Goal: Task Accomplishment & Management: Manage account settings

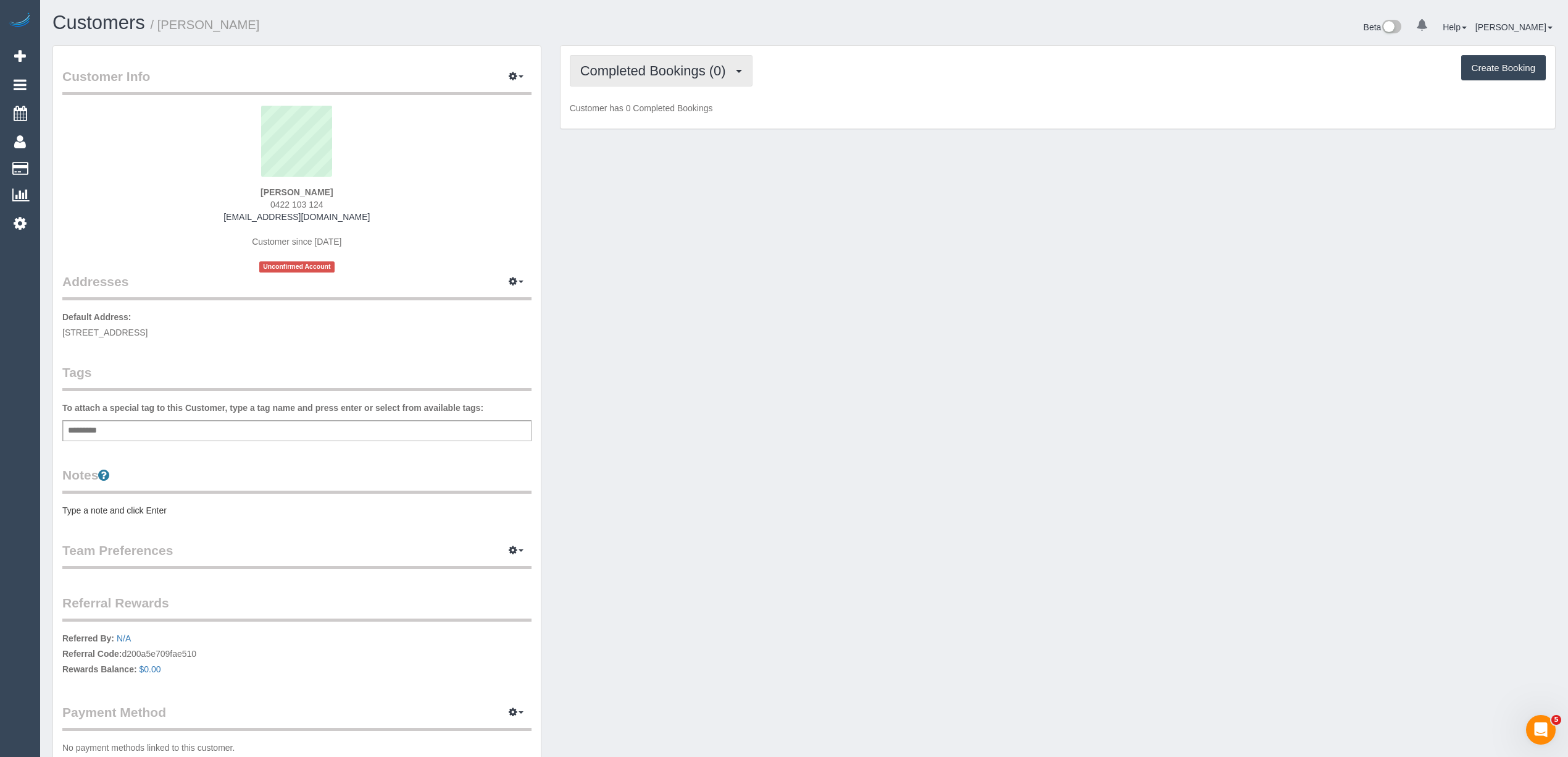
click at [620, 73] on span "Completed Bookings (0)" at bounding box center [657, 71] width 152 height 16
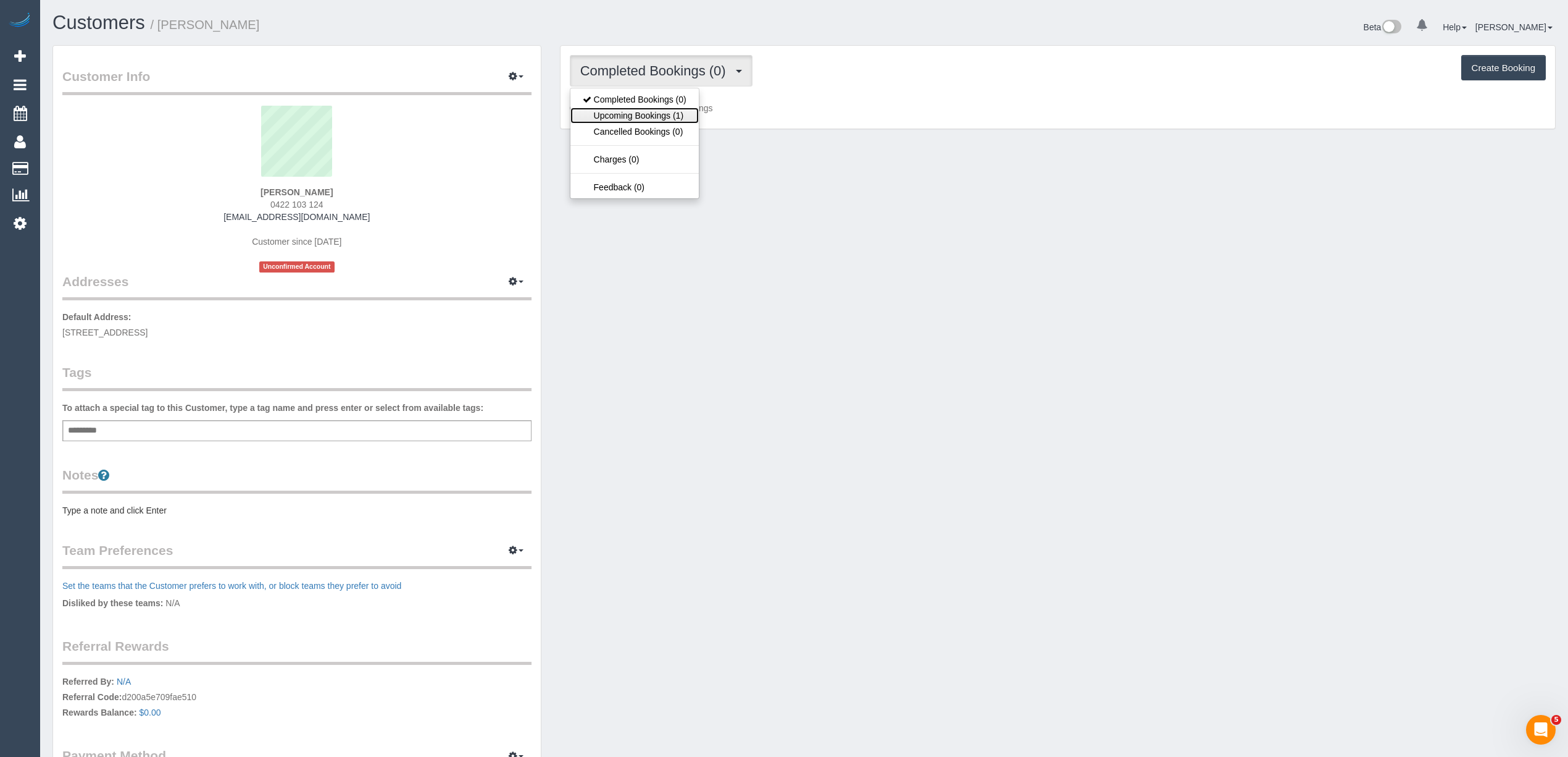
click at [646, 116] on link "Upcoming Bookings (1)" at bounding box center [635, 116] width 129 height 16
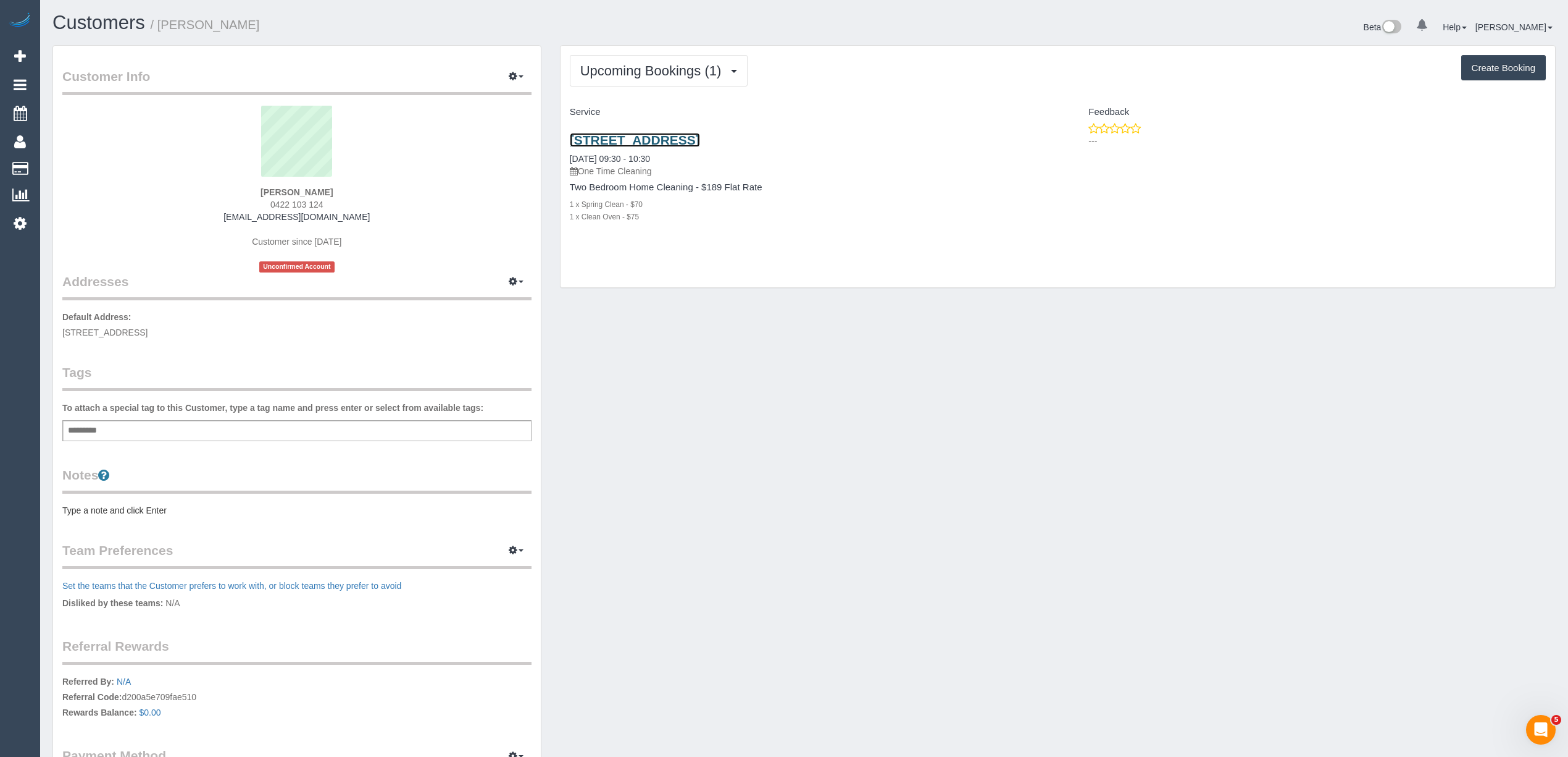
click at [700, 139] on link "8 Church Street, Belmont, VIC 3216" at bounding box center [635, 140] width 131 height 14
click at [667, 80] on button "Upcoming Bookings (1)" at bounding box center [659, 71] width 178 height 32
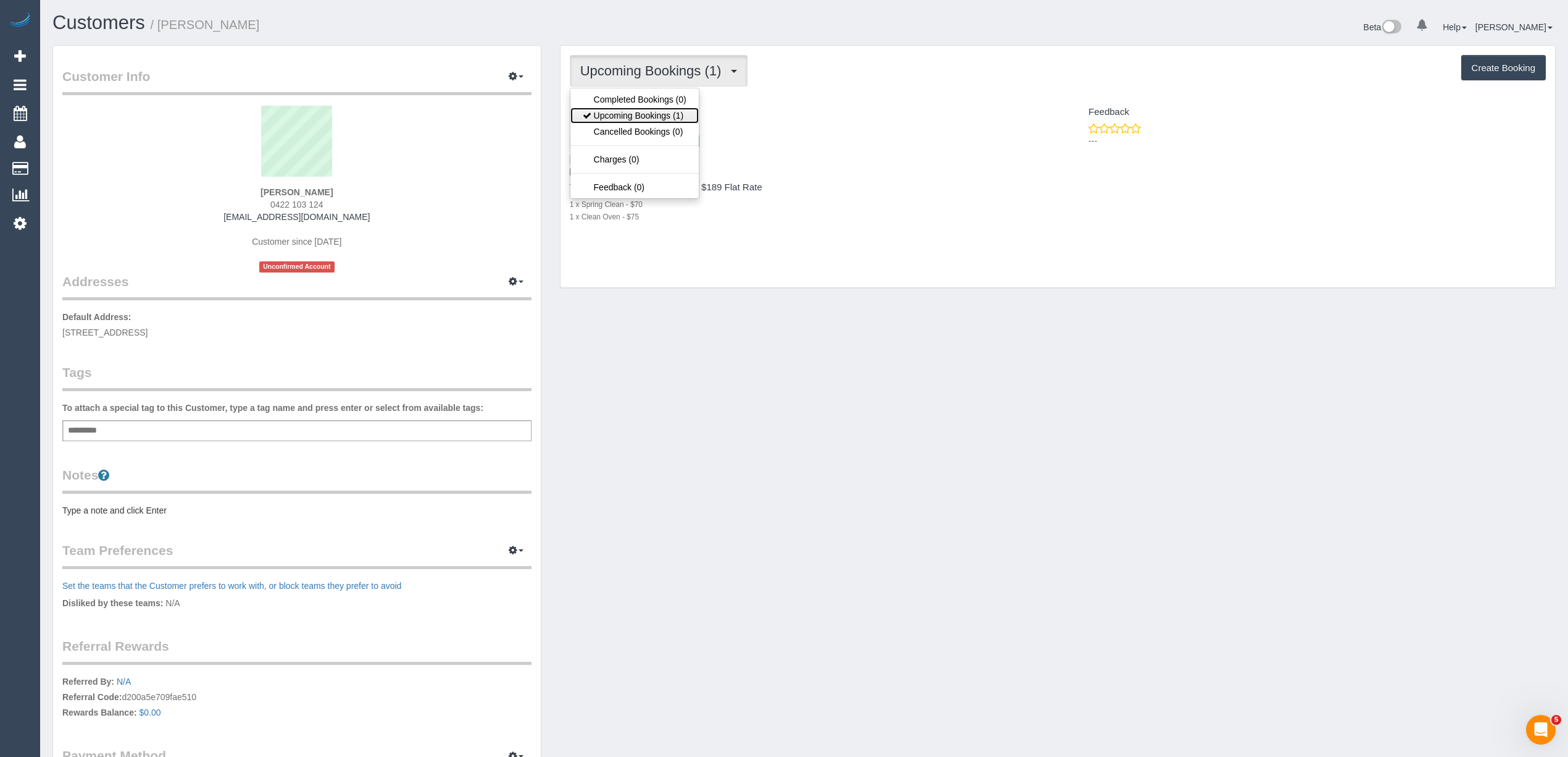
click at [671, 119] on link "Upcoming Bookings (1)" at bounding box center [635, 116] width 129 height 16
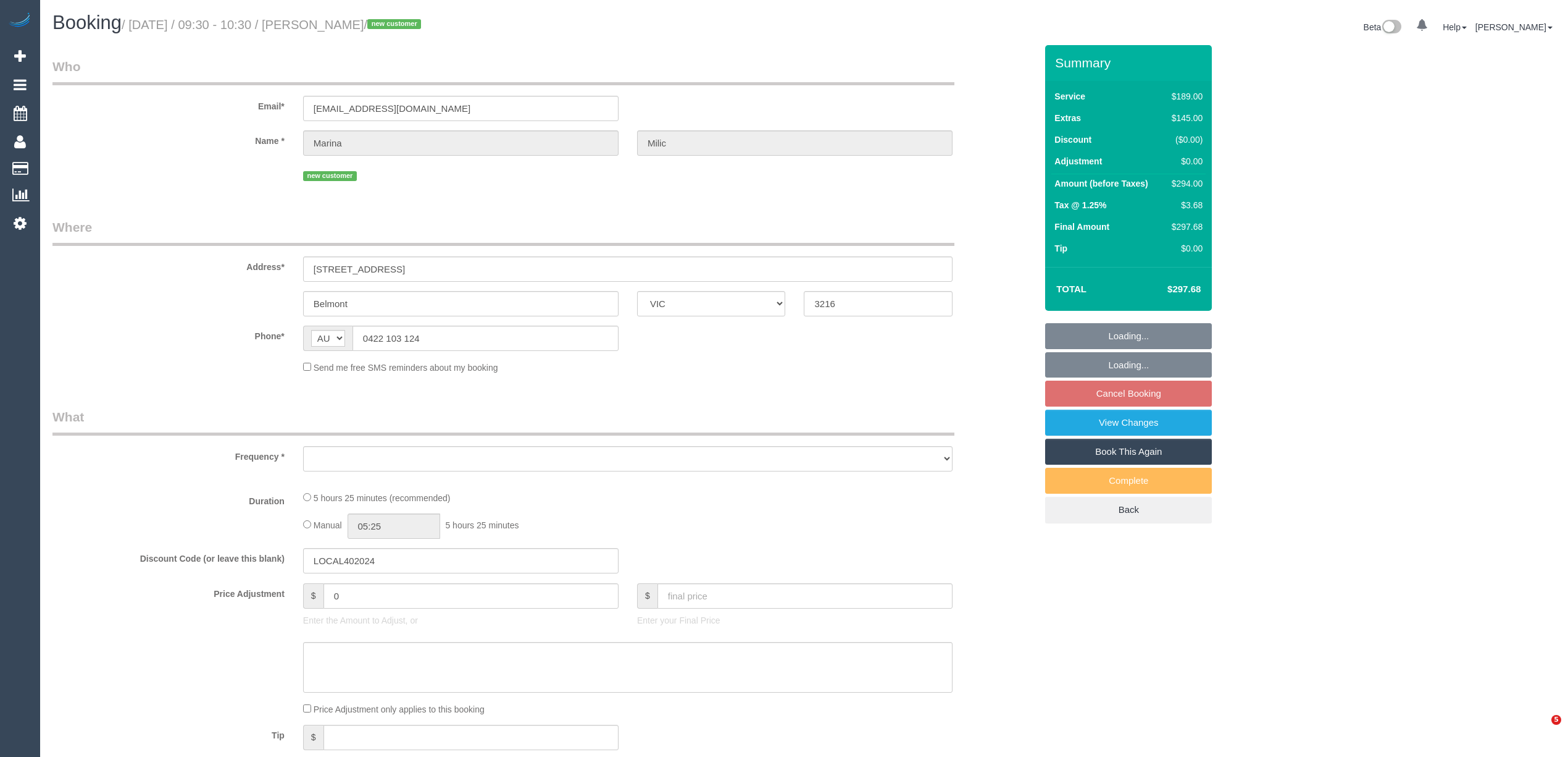
select select "VIC"
select select "object:531"
select select "string:stripe-pm_1SHuZm2GScqysDRVgr10rY26"
select select "number:28"
select select "number:14"
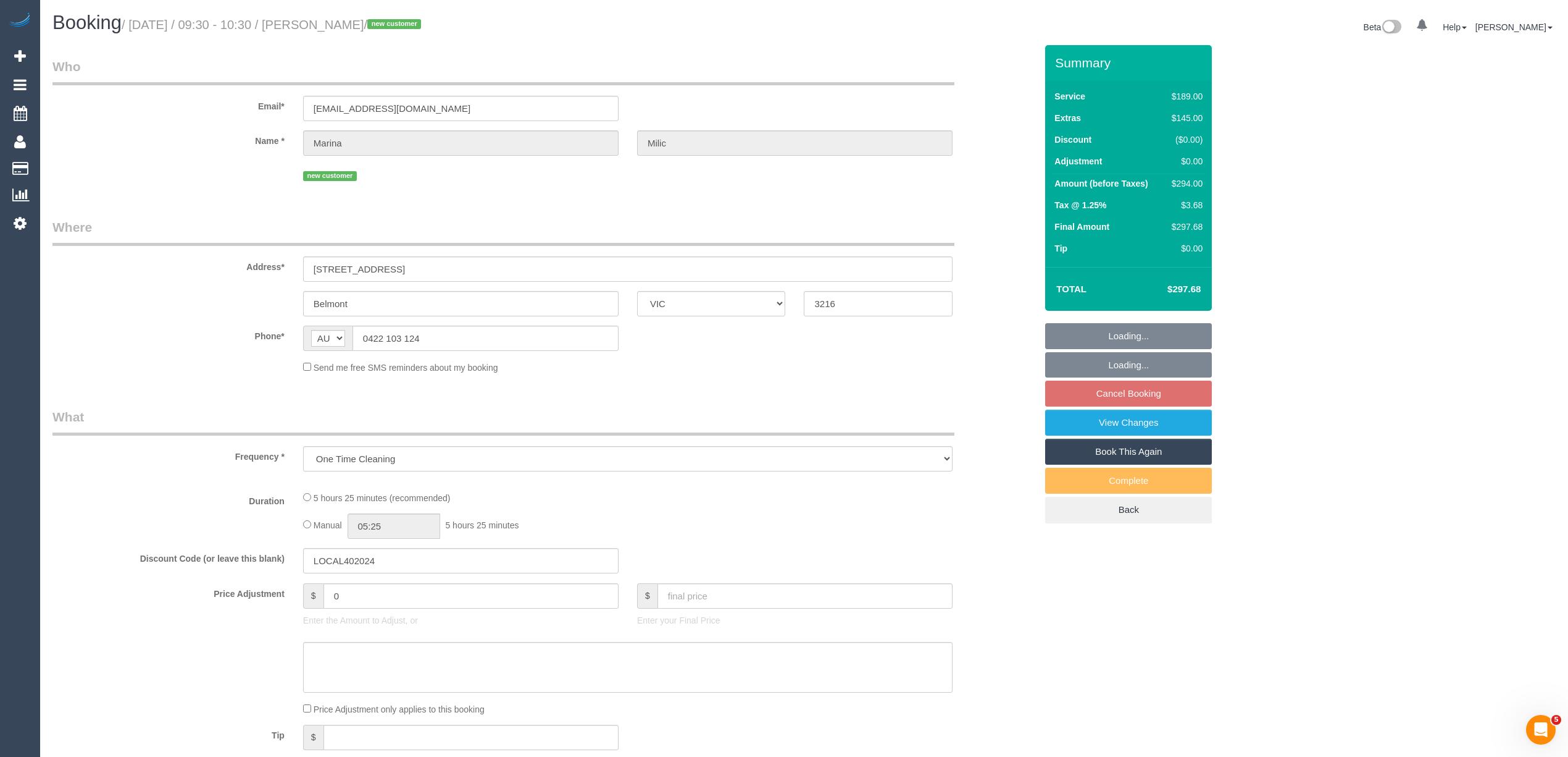
select select "number:19"
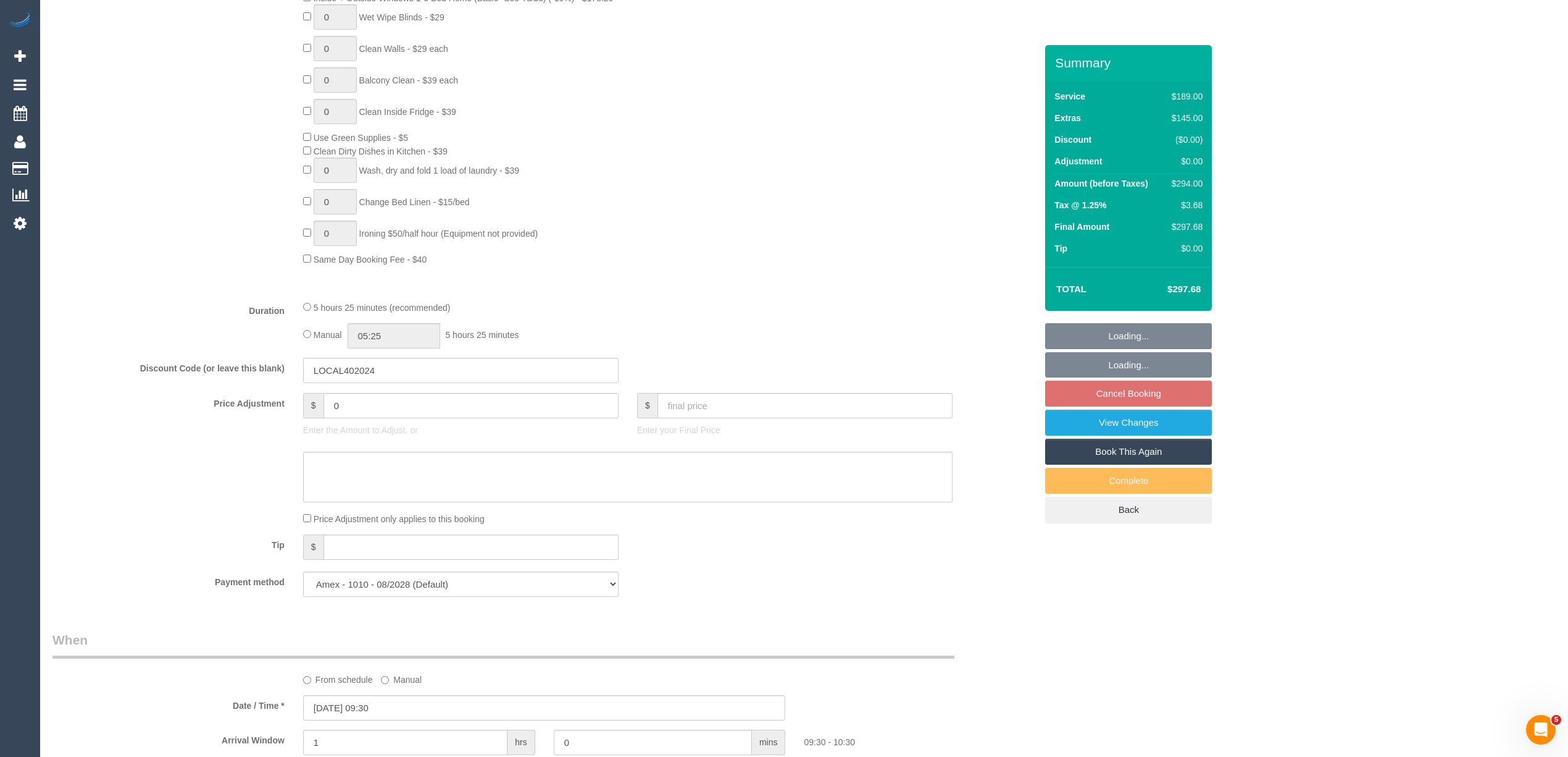
select select "object:871"
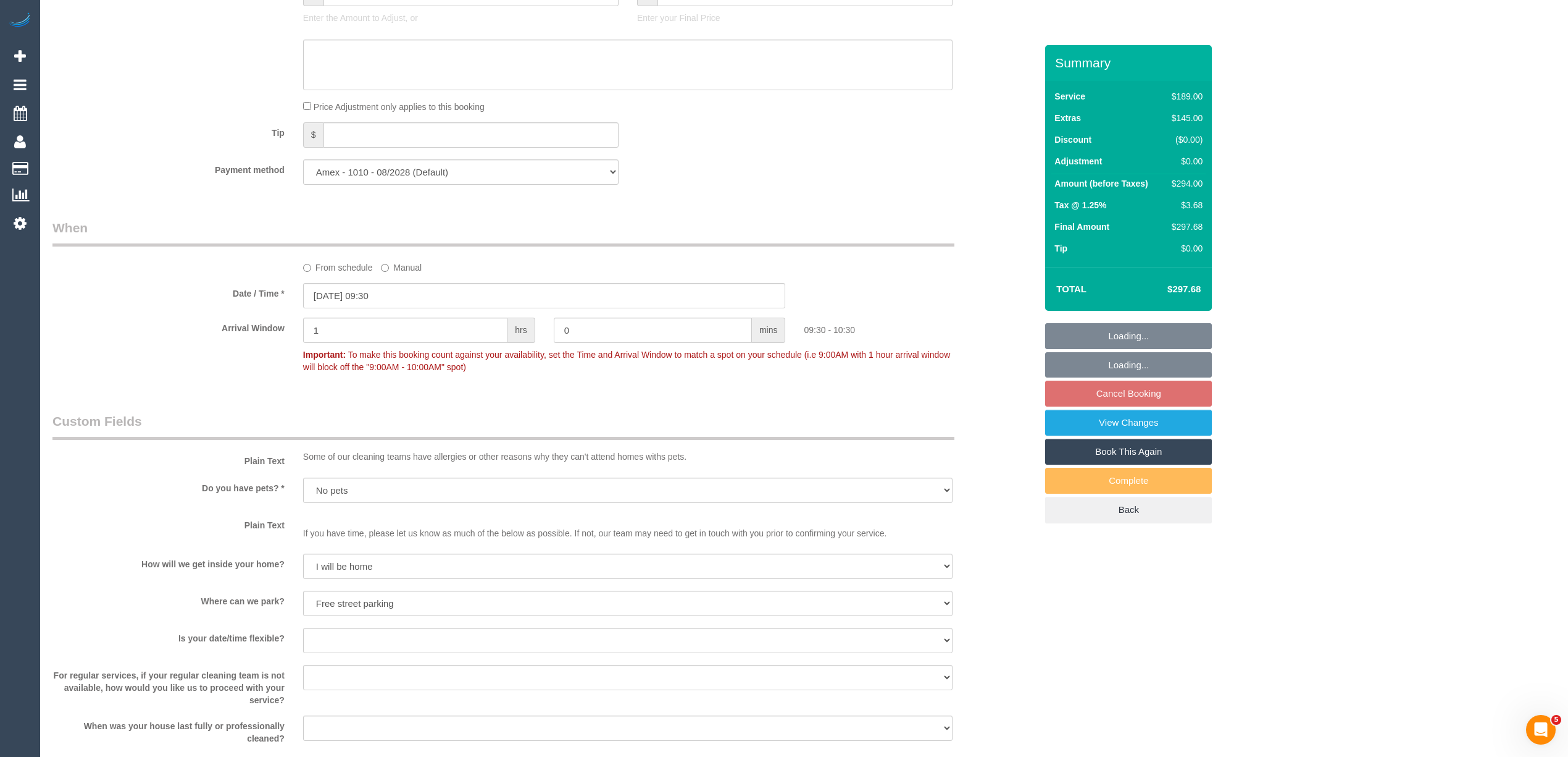
scroll to position [1692, 0]
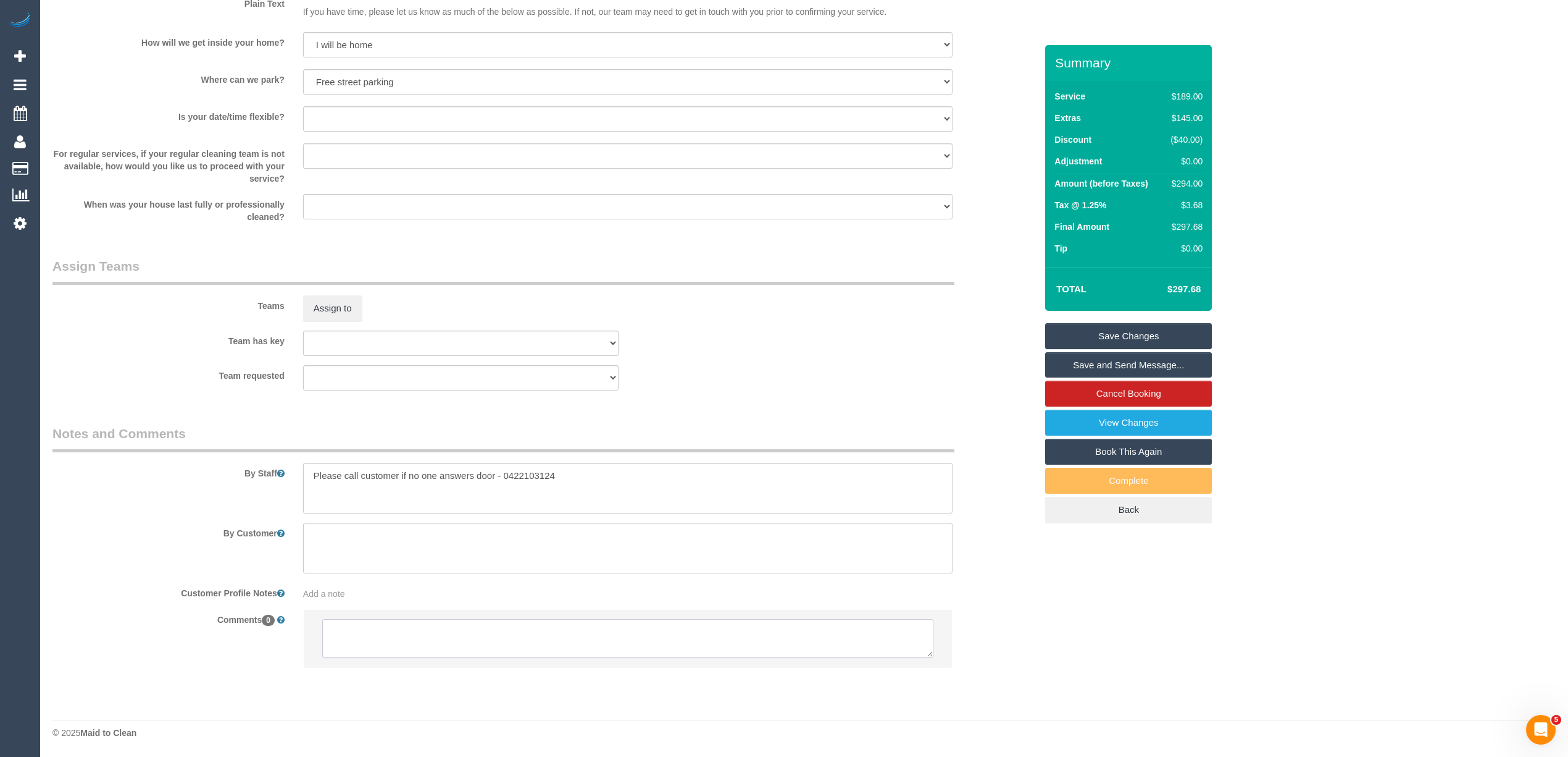
click at [381, 630] on textarea at bounding box center [628, 637] width 611 height 39
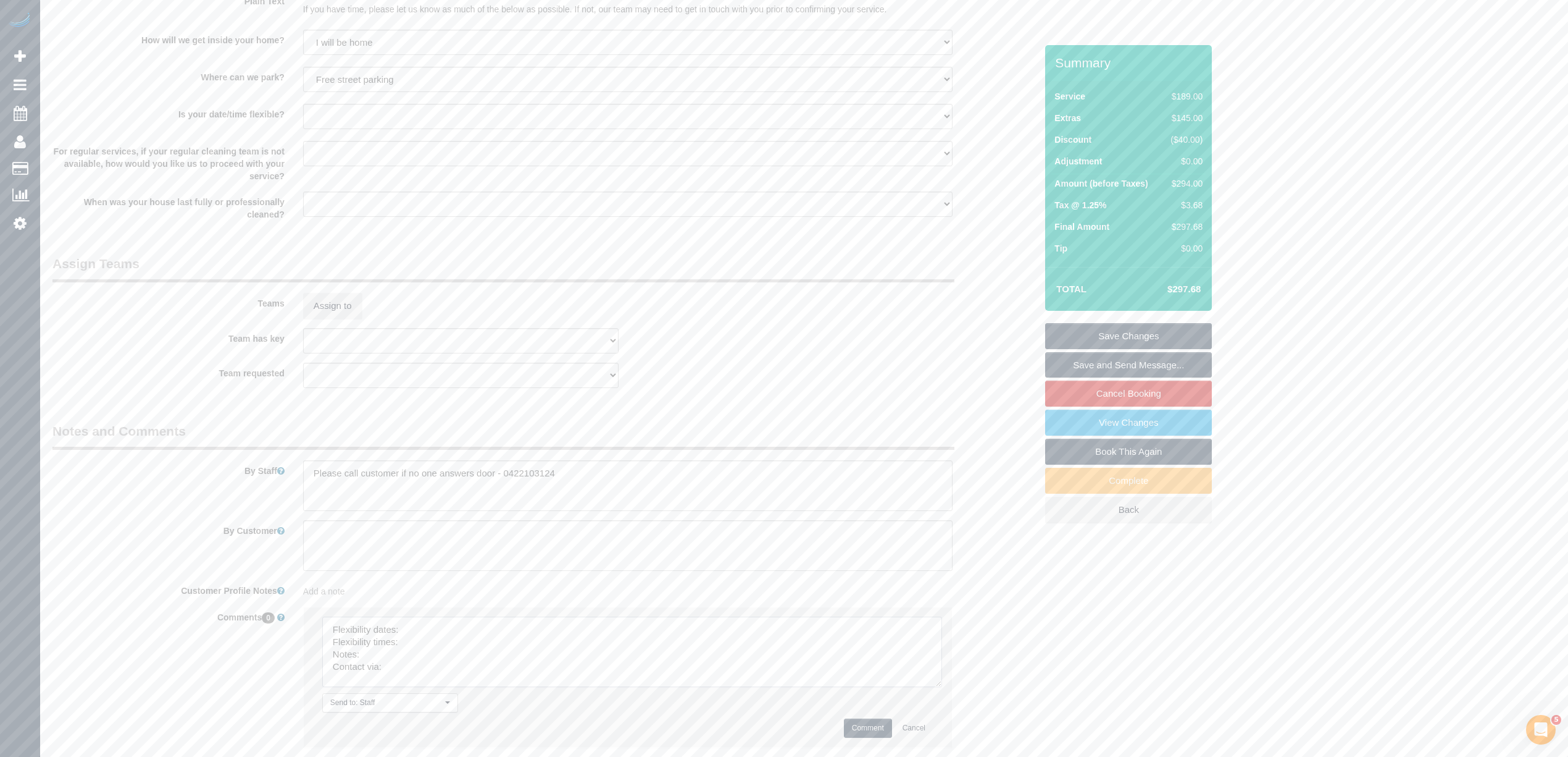
drag, startPoint x: 925, startPoint y: 646, endPoint x: 868, endPoint y: 706, distance: 82.8
click at [941, 687] on textarea at bounding box center [632, 651] width 620 height 70
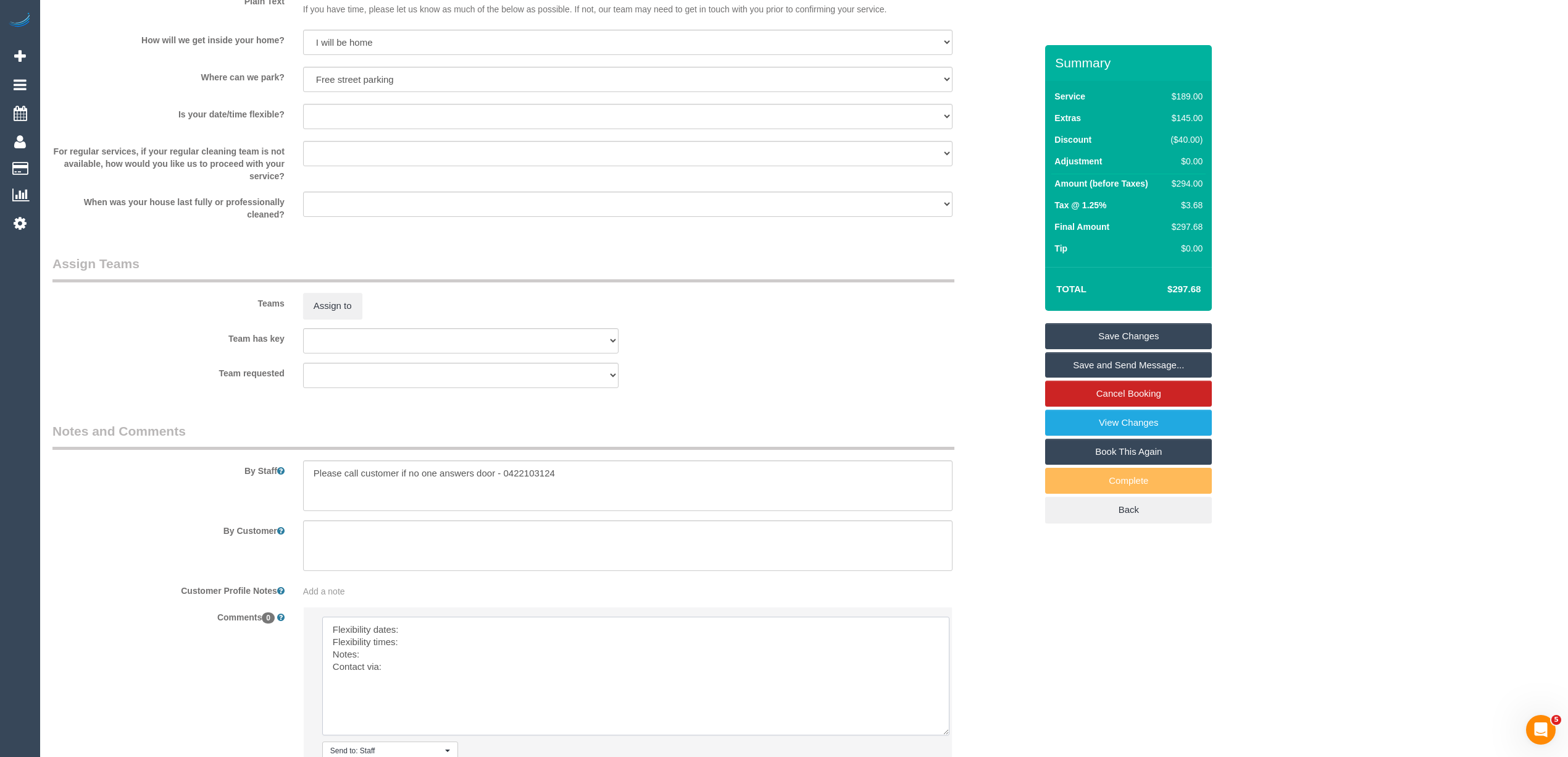
click at [419, 625] on textarea at bounding box center [636, 676] width 627 height 119
click at [420, 632] on textarea at bounding box center [636, 676] width 627 height 119
click at [439, 625] on textarea at bounding box center [636, 676] width 627 height 119
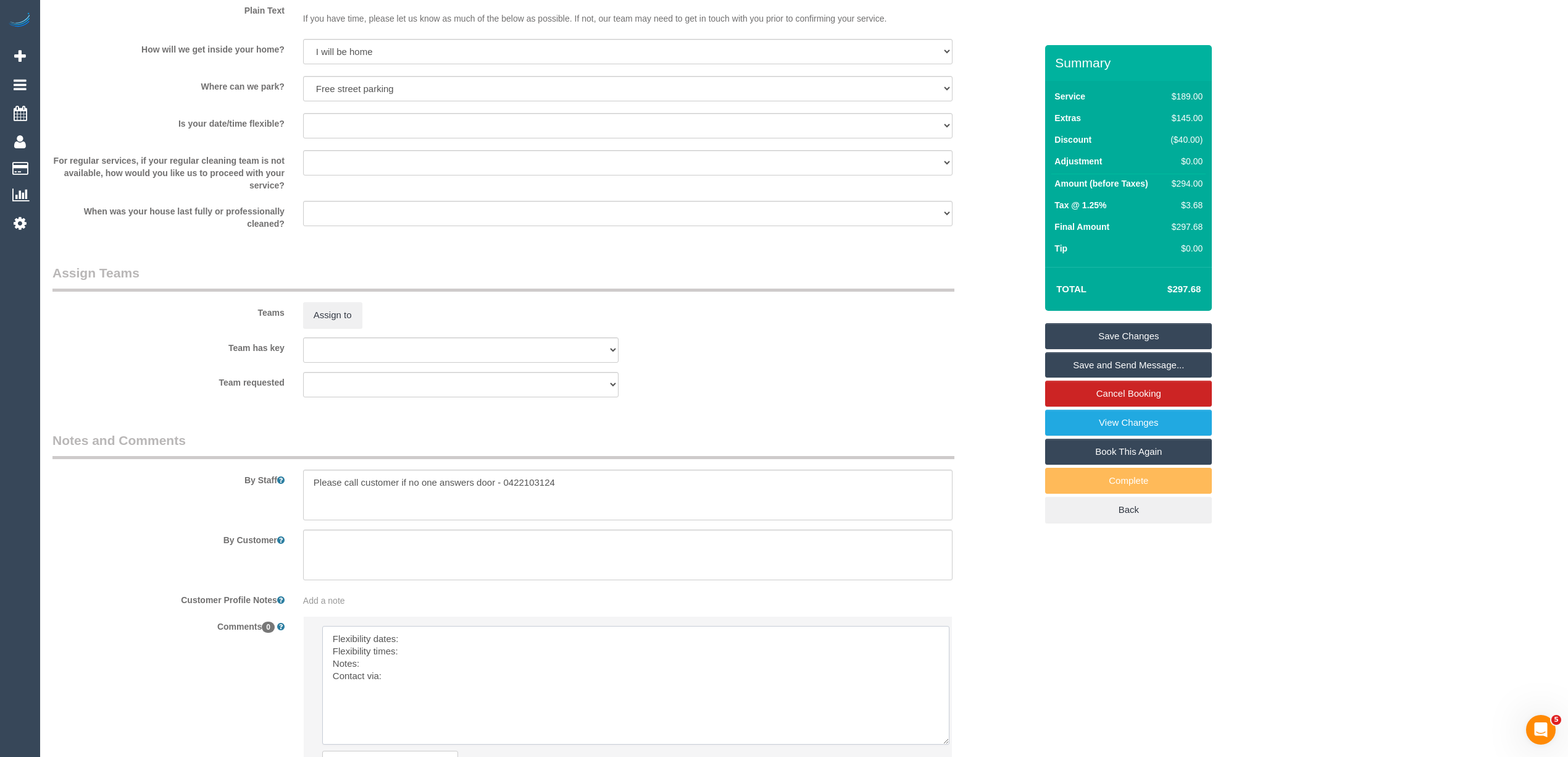
scroll to position [1823, 0]
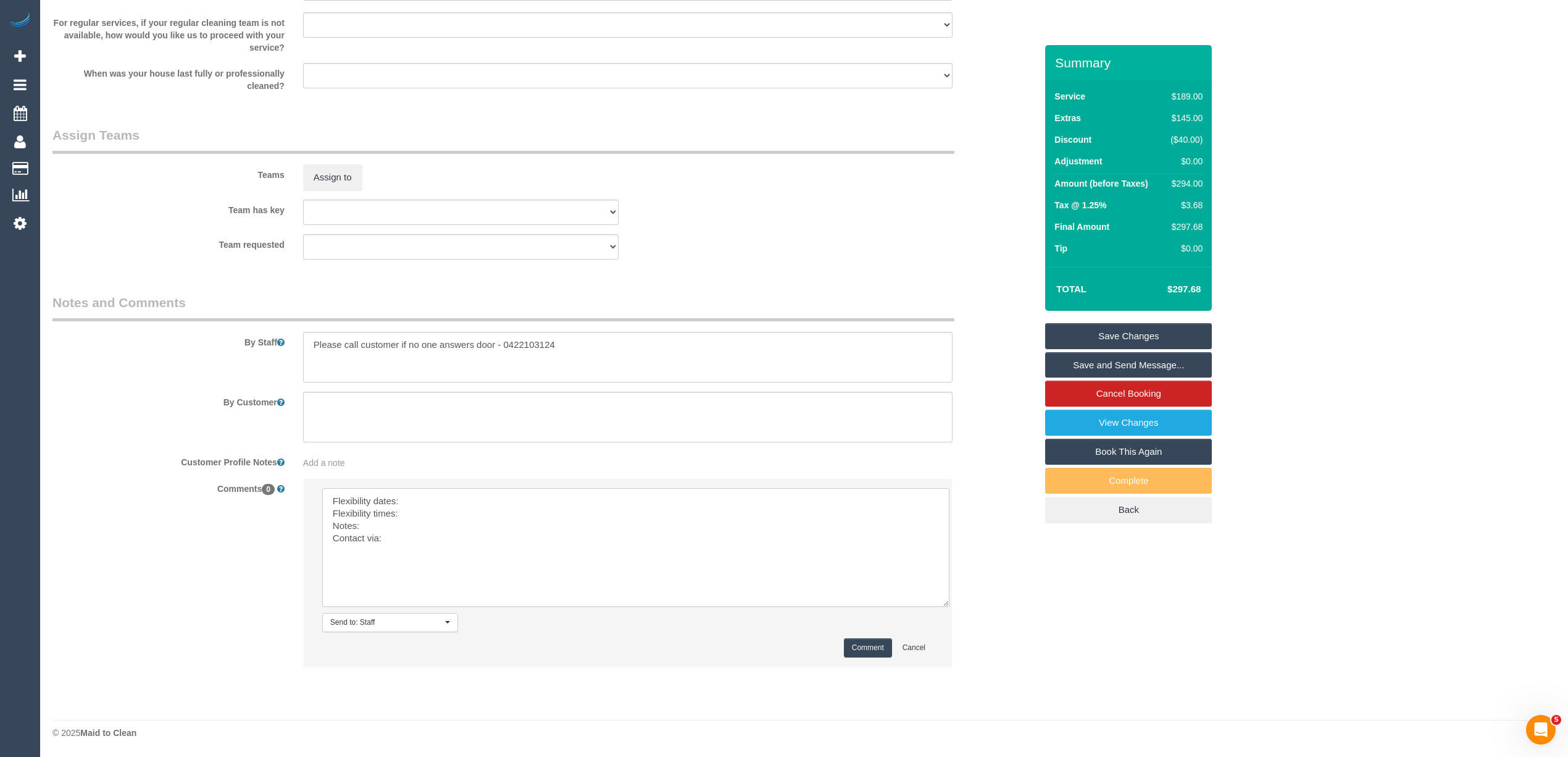
click at [417, 503] on textarea at bounding box center [636, 547] width 627 height 119
click at [414, 497] on textarea at bounding box center [636, 547] width 627 height 119
click at [420, 512] on textarea at bounding box center [636, 547] width 627 height 119
click at [409, 526] on textarea at bounding box center [636, 547] width 627 height 119
click at [412, 543] on textarea at bounding box center [636, 547] width 627 height 119
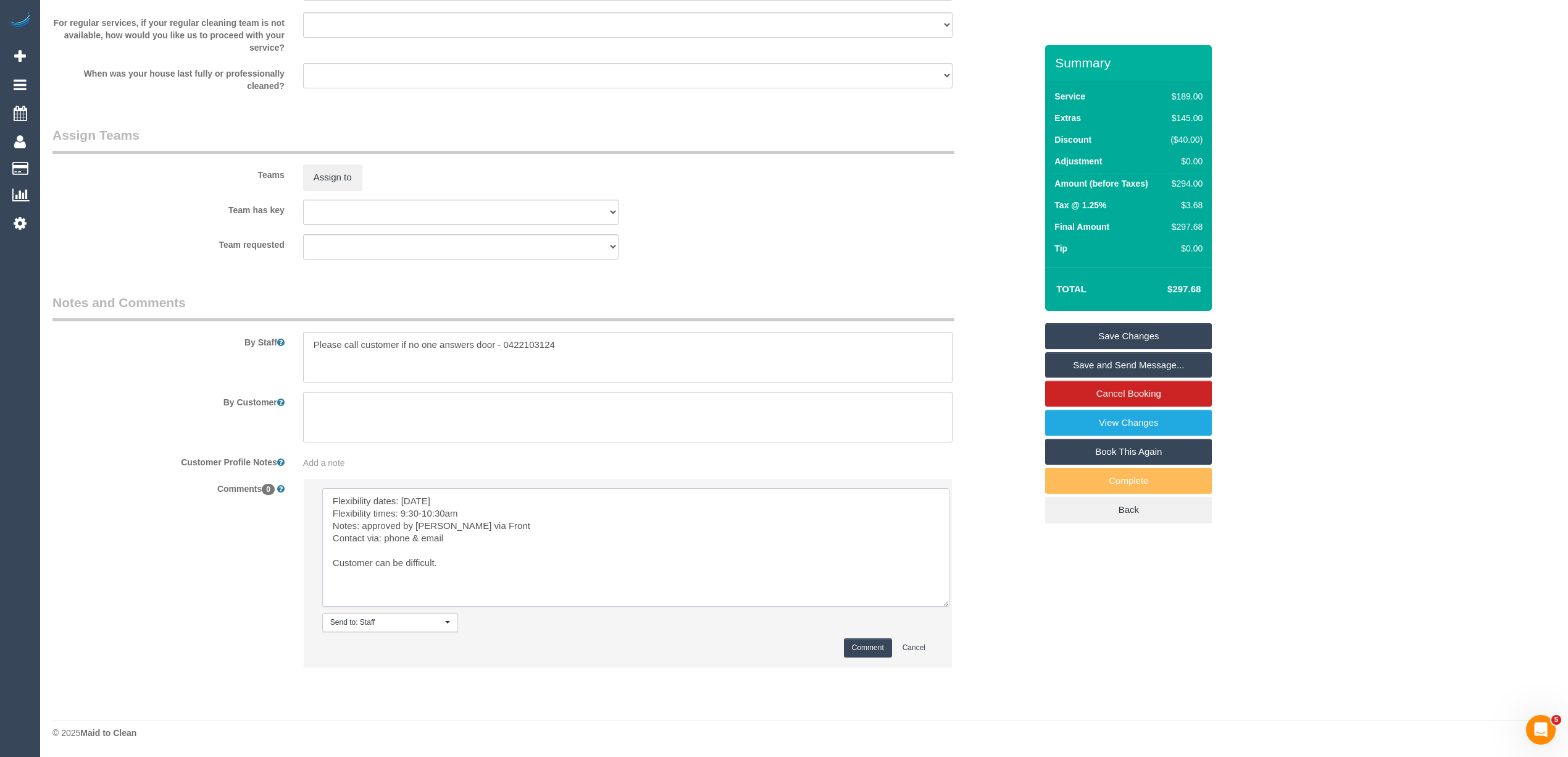
type textarea "Flexibility dates: Wednesday Flexibility times: 9:30-10:30am Notes: approved by…"
click at [859, 647] on button "Comment" at bounding box center [868, 647] width 48 height 19
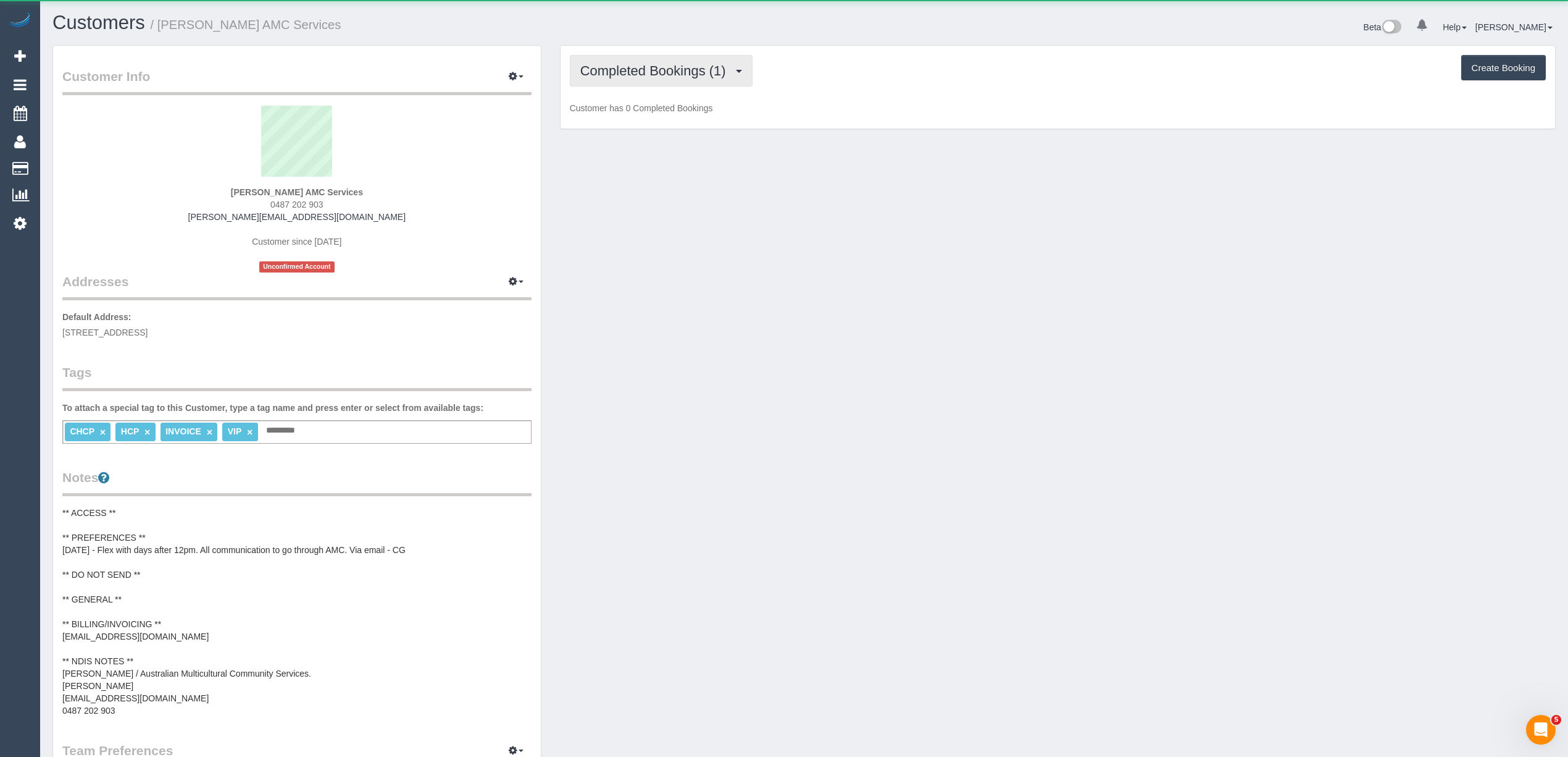
click at [602, 67] on span "Completed Bookings (1)" at bounding box center [657, 71] width 152 height 16
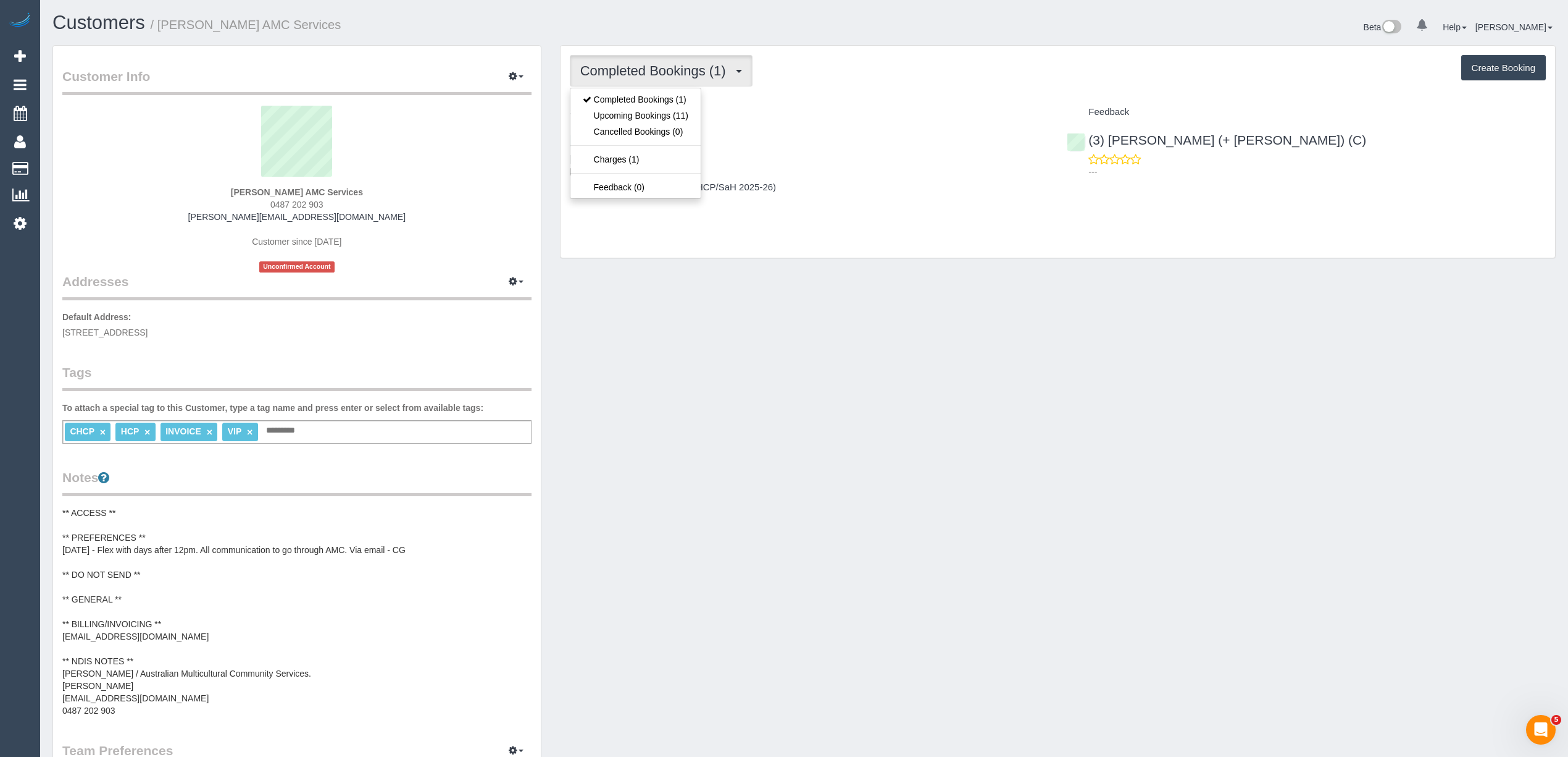
click at [833, 73] on div "Completed Bookings (1) Completed Bookings (1) Upcoming Bookings (11) Cancelled …" at bounding box center [1058, 71] width 976 height 32
click at [584, 65] on span "Completed Bookings (1)" at bounding box center [657, 71] width 152 height 16
click at [628, 112] on link "Upcoming Bookings (11)" at bounding box center [636, 116] width 131 height 16
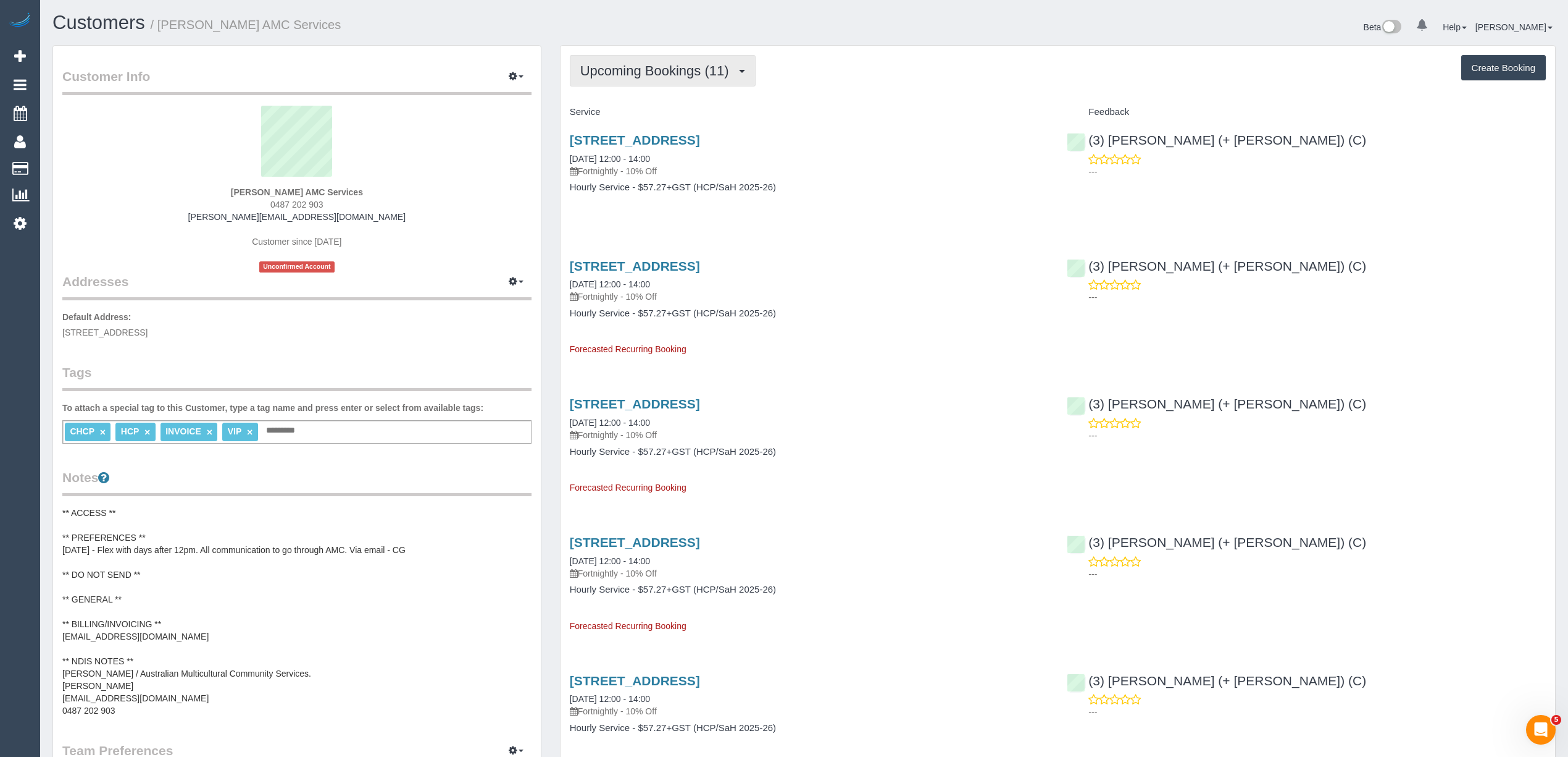
click at [641, 66] on span "Upcoming Bookings (11)" at bounding box center [658, 71] width 155 height 16
click at [628, 100] on link "Completed Bookings (1)" at bounding box center [636, 99] width 131 height 16
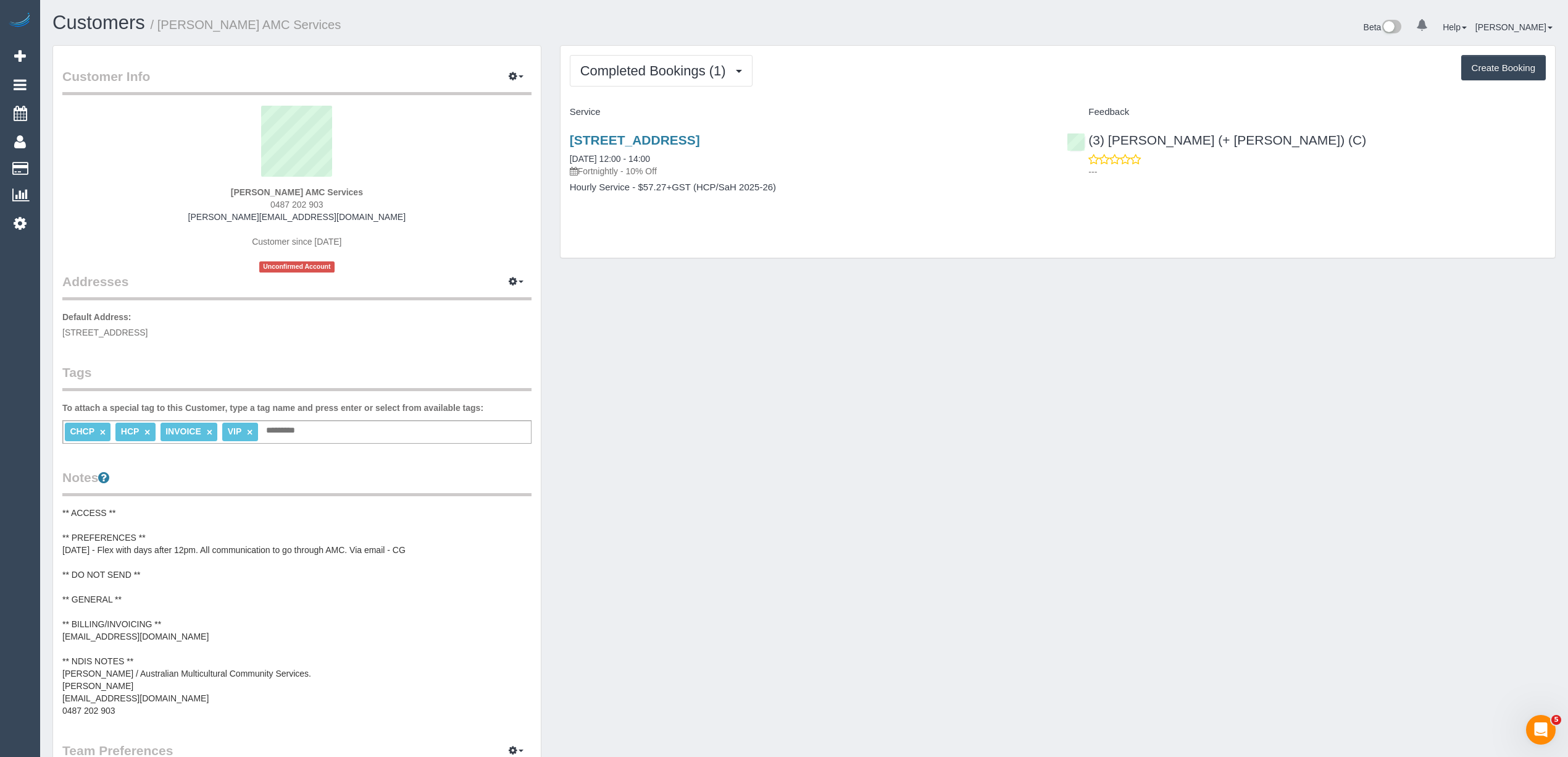
click at [626, 52] on div "Completed Bookings (1) Completed Bookings (1) Upcoming Bookings (11) Cancelled …" at bounding box center [1058, 151] width 994 height 212
click at [628, 59] on button "Completed Bookings (1)" at bounding box center [661, 71] width 183 height 32
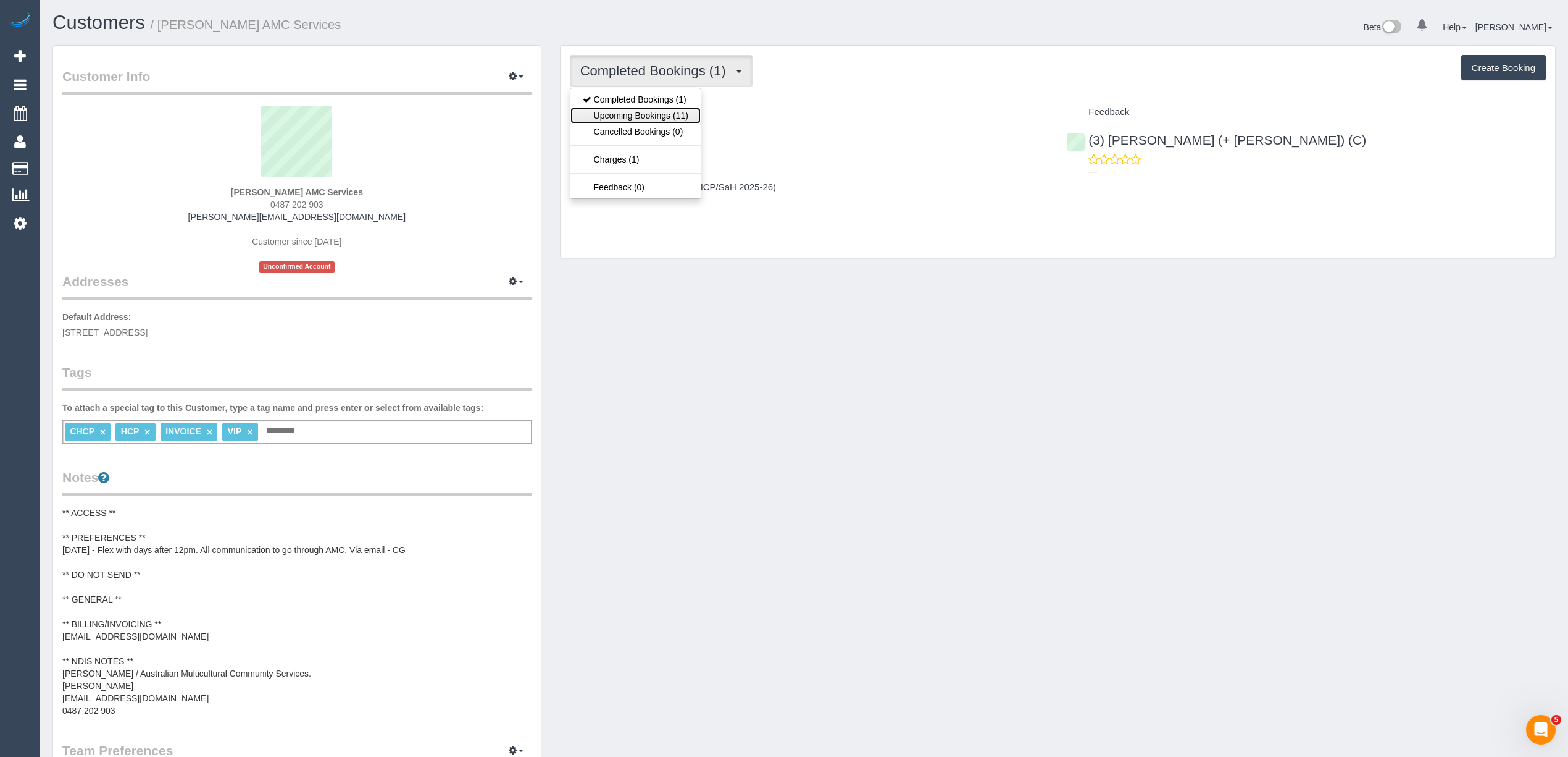
click at [628, 122] on link "Upcoming Bookings (11)" at bounding box center [636, 116] width 131 height 16
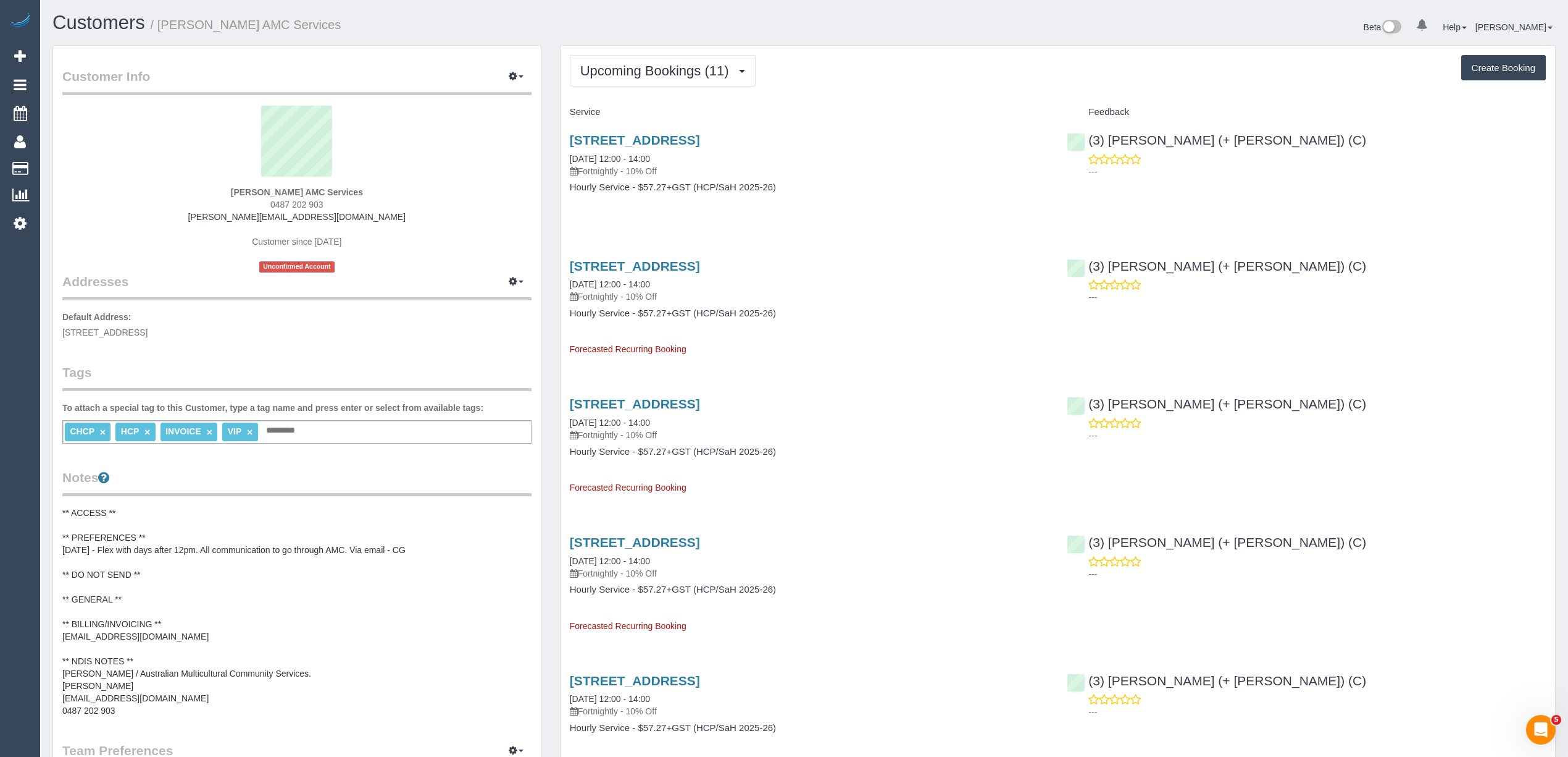
click at [602, 71] on span "Upcoming Bookings (11)" at bounding box center [658, 71] width 155 height 16
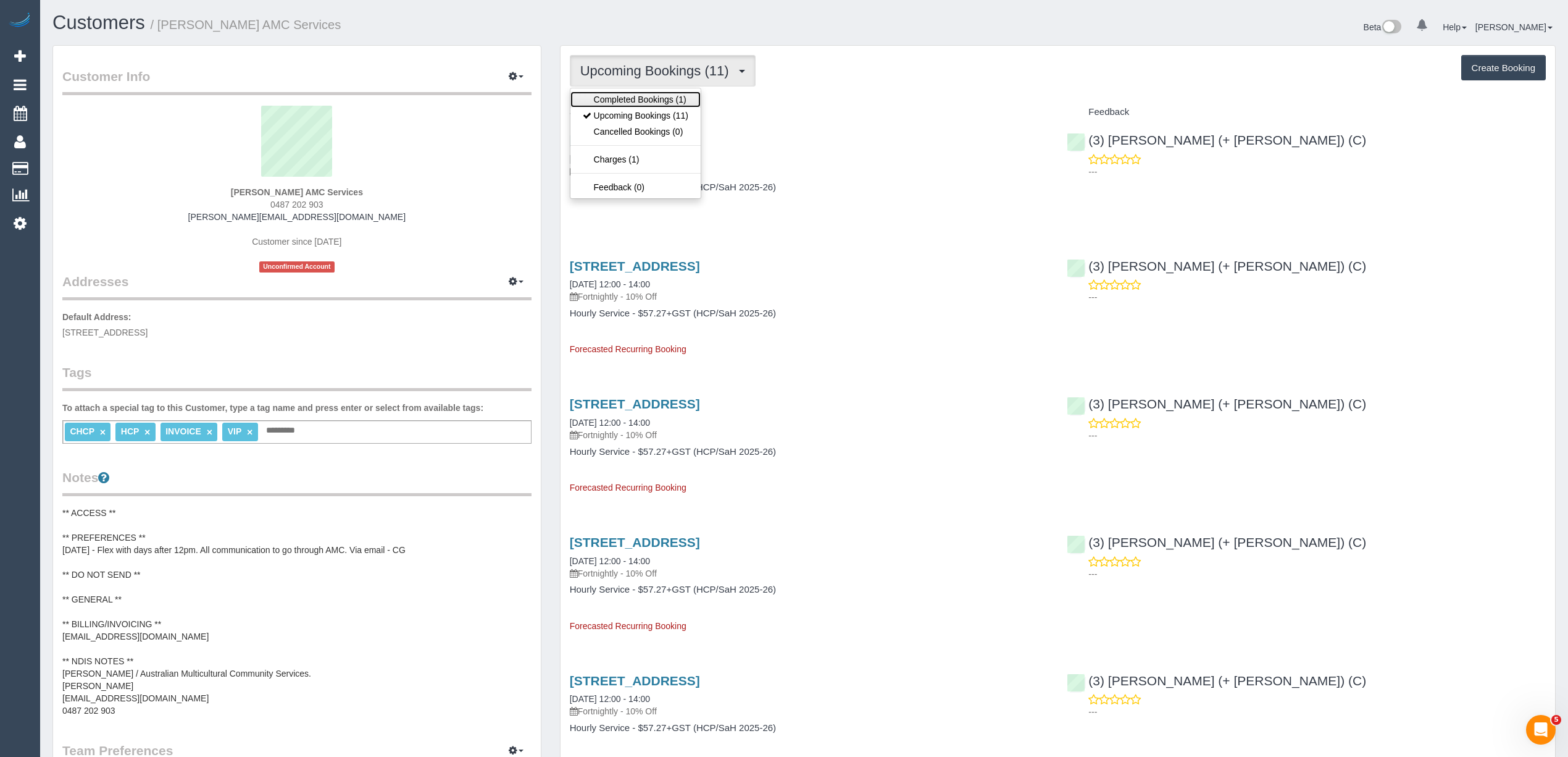
click at [599, 105] on link "Completed Bookings (1)" at bounding box center [636, 99] width 131 height 16
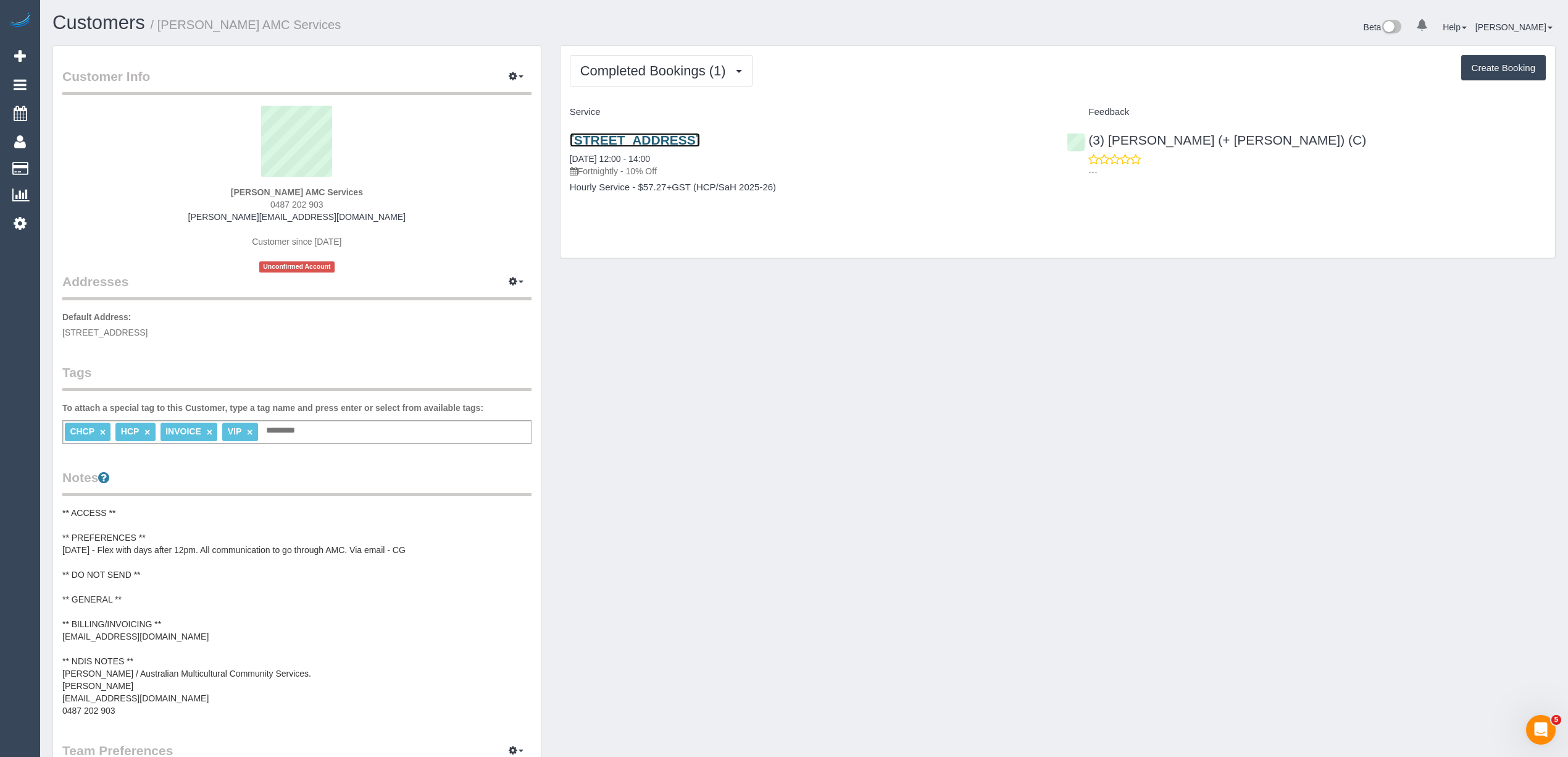
click at [700, 139] on link "228 Essex Street, West Footscray, VIC 3012" at bounding box center [635, 140] width 131 height 14
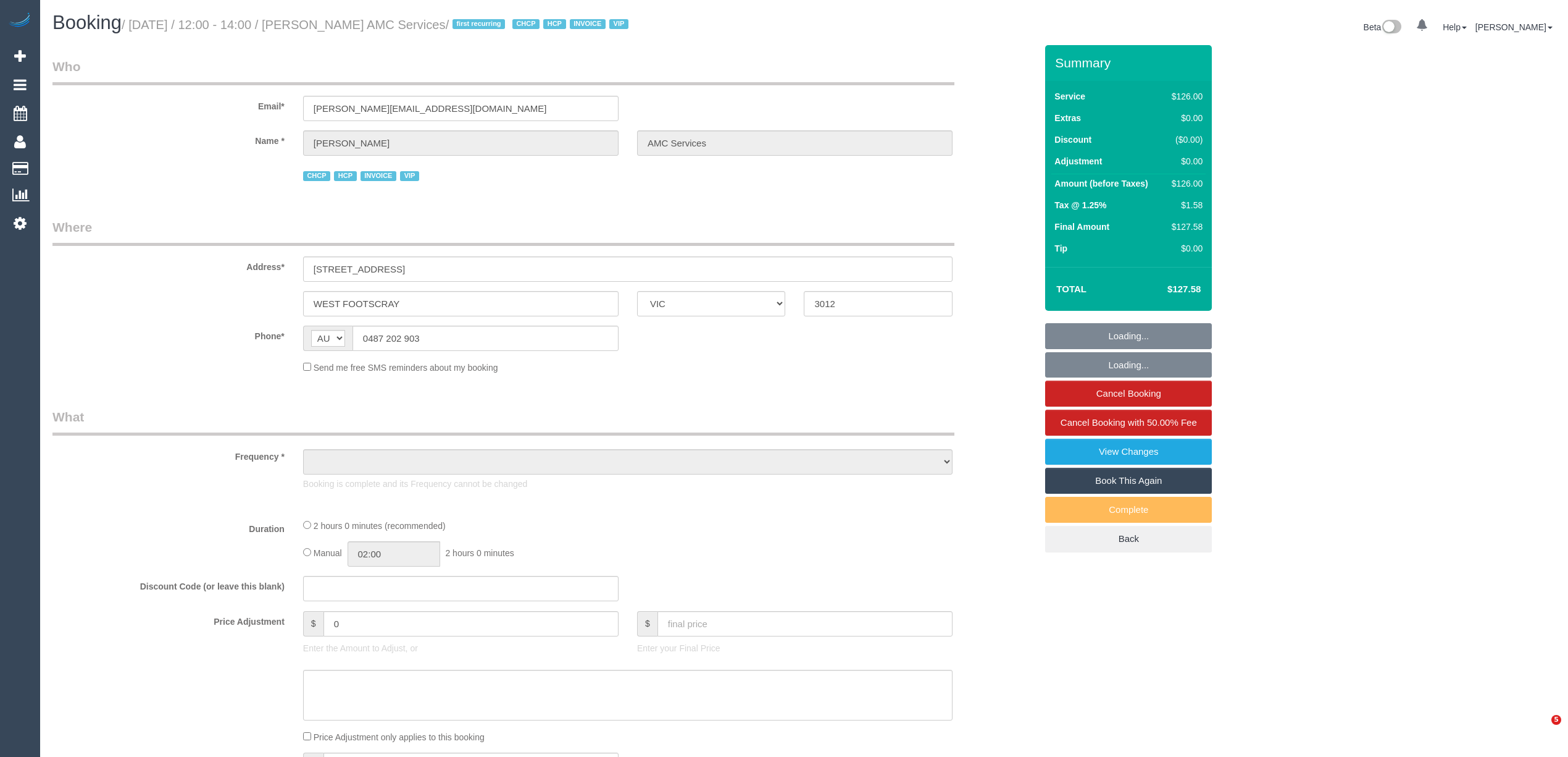
select select "VIC"
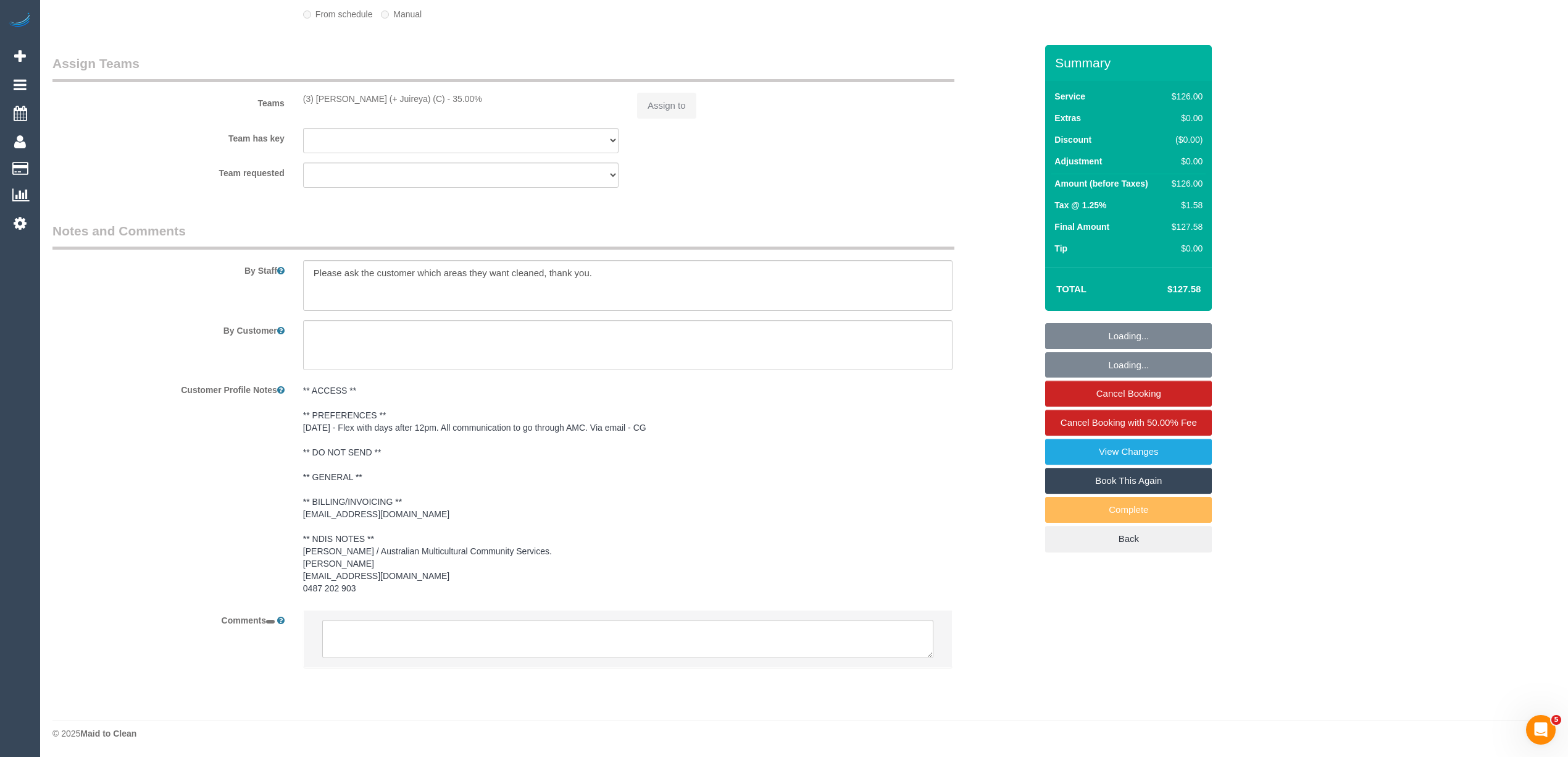
select select "object:544"
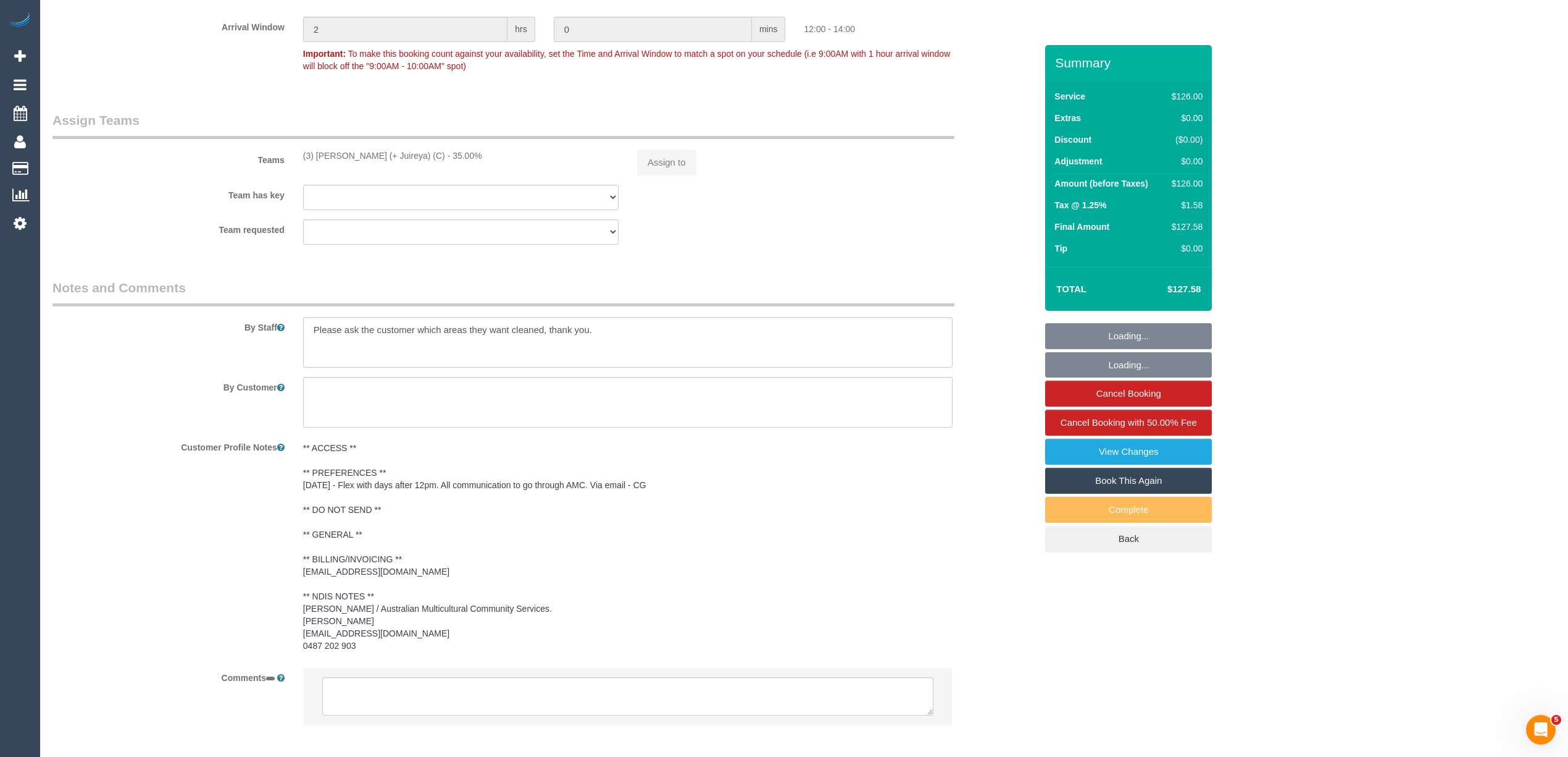
select select "number:28"
select select "number:14"
select select "number:19"
select select "number:23"
select select "number:35"
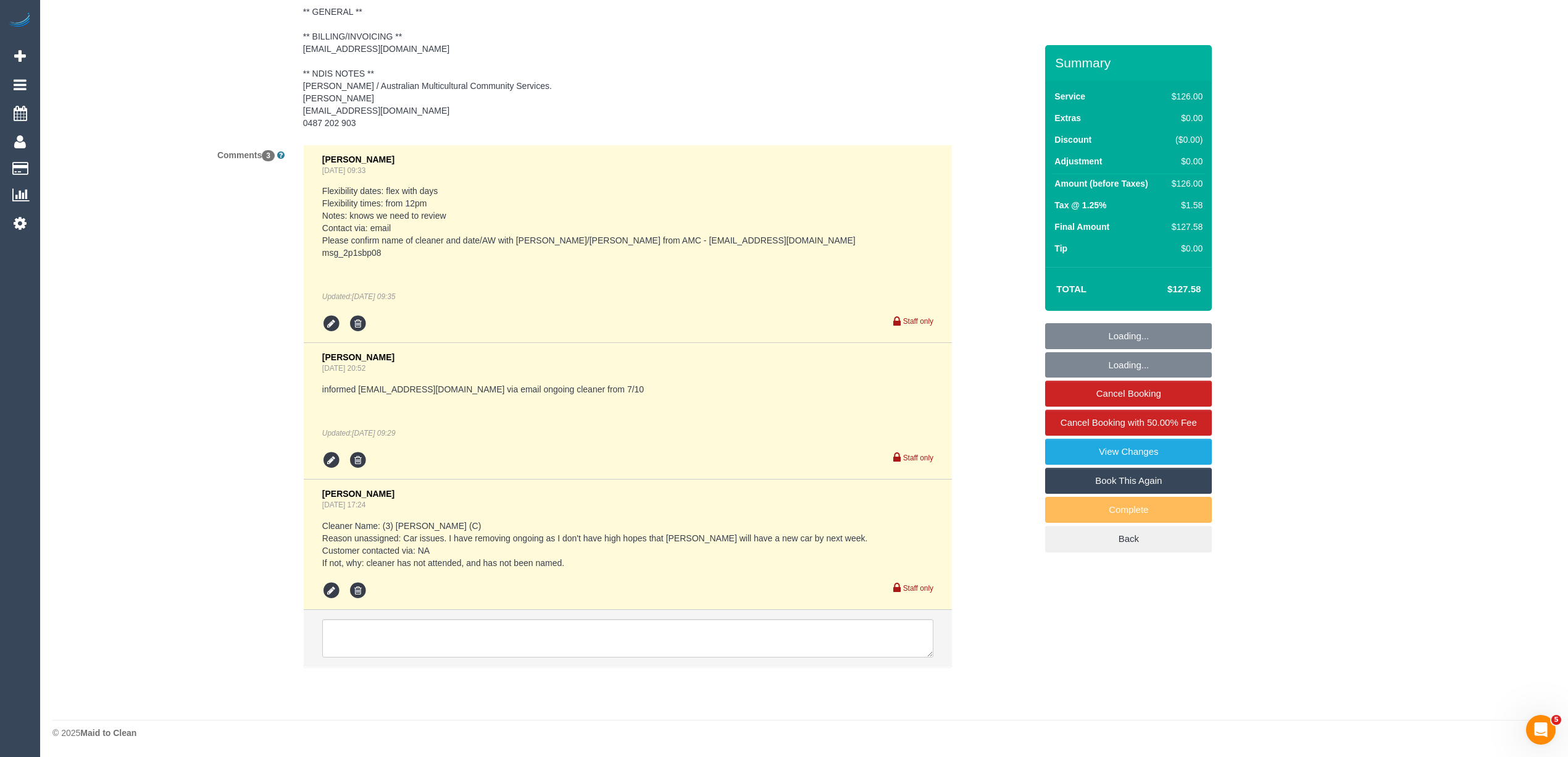
select select "object:1427"
select select "120"
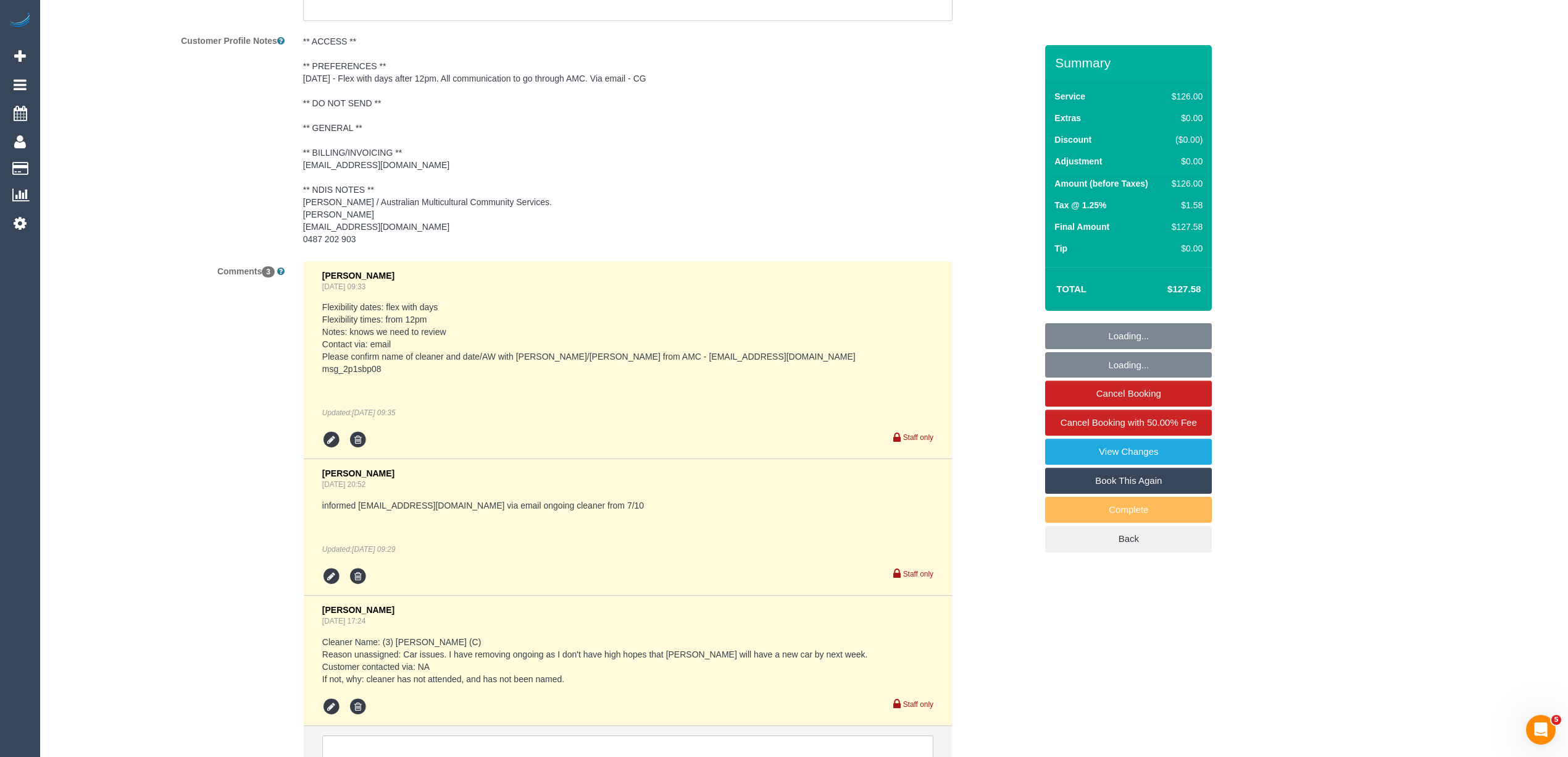
scroll to position [2004, 0]
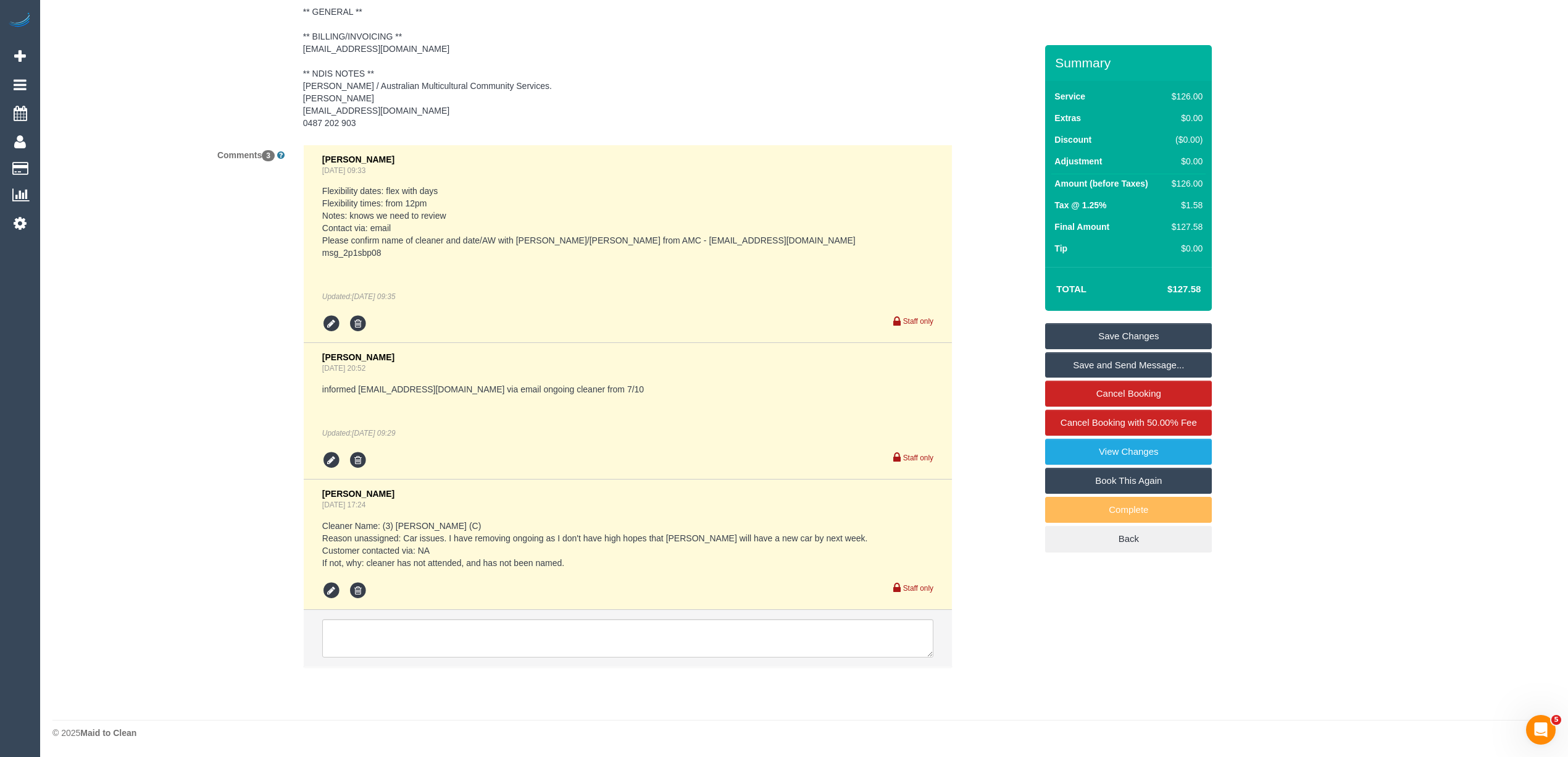
click at [364, 253] on pre "Flexibility dates: flex with days Flexibility times: from 12pm Notes: knows we …" at bounding box center [628, 222] width 611 height 74
copy pre "msg_2p1sbp08"
drag, startPoint x: 357, startPoint y: 386, endPoint x: 507, endPoint y: 388, distance: 150.0
click at [507, 388] on pre "informed [EMAIL_ADDRESS][DOMAIN_NAME] via email ongoing cleaner from 7/10" at bounding box center [628, 389] width 611 height 12
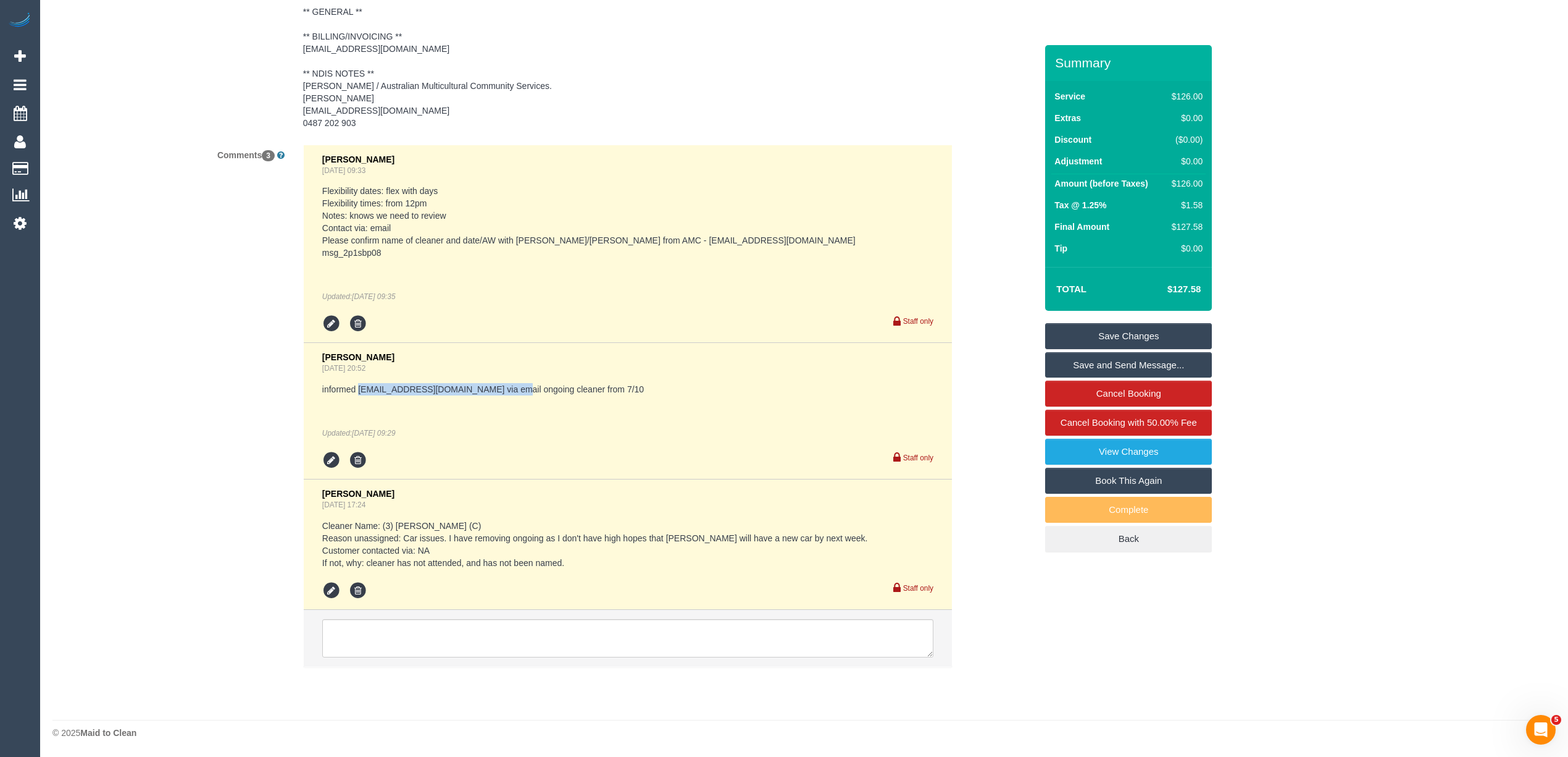
copy pre "[EMAIL_ADDRESS][DOMAIN_NAME]"
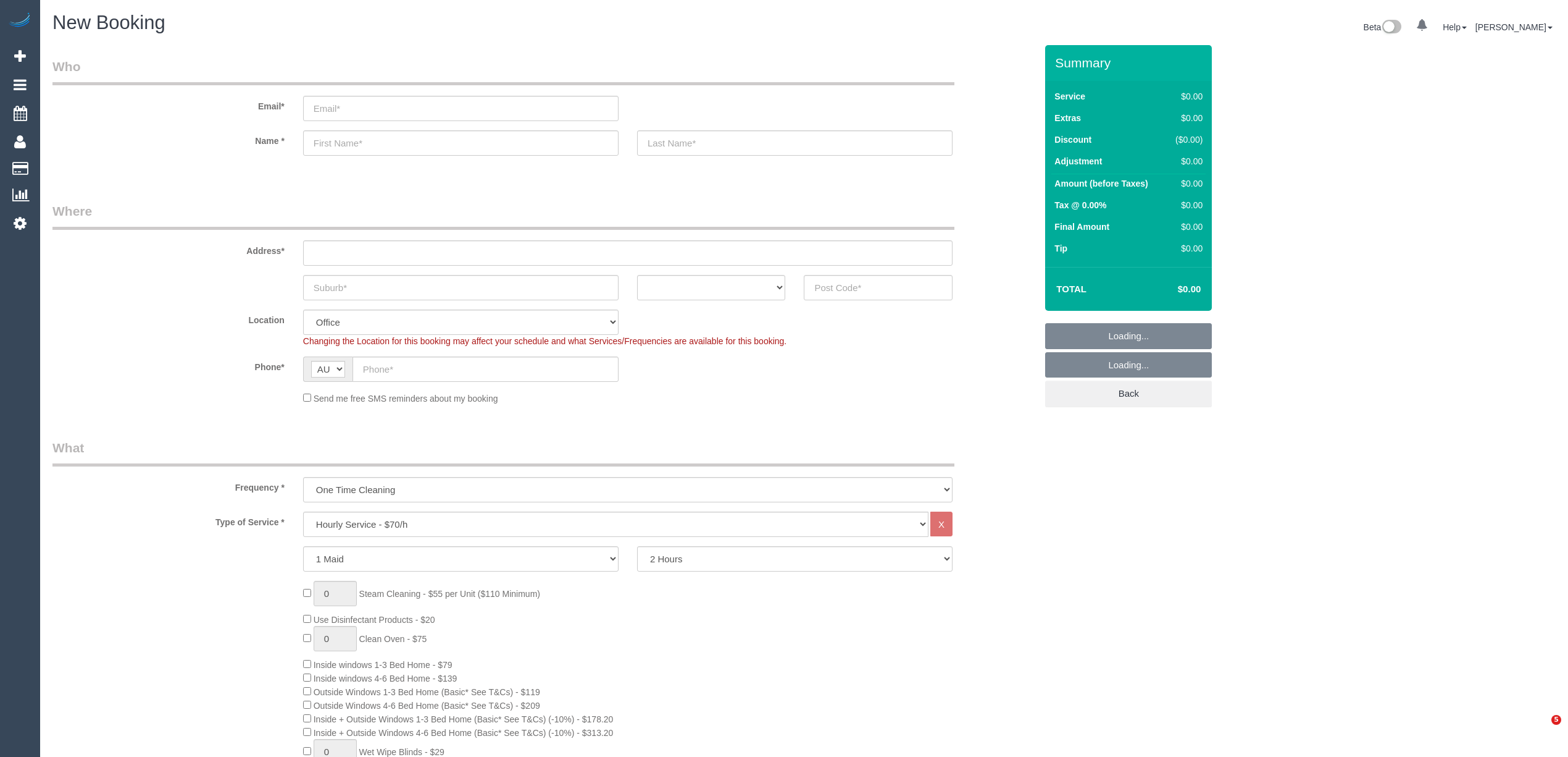
select select "object:2116"
